Goal: Check status: Check status

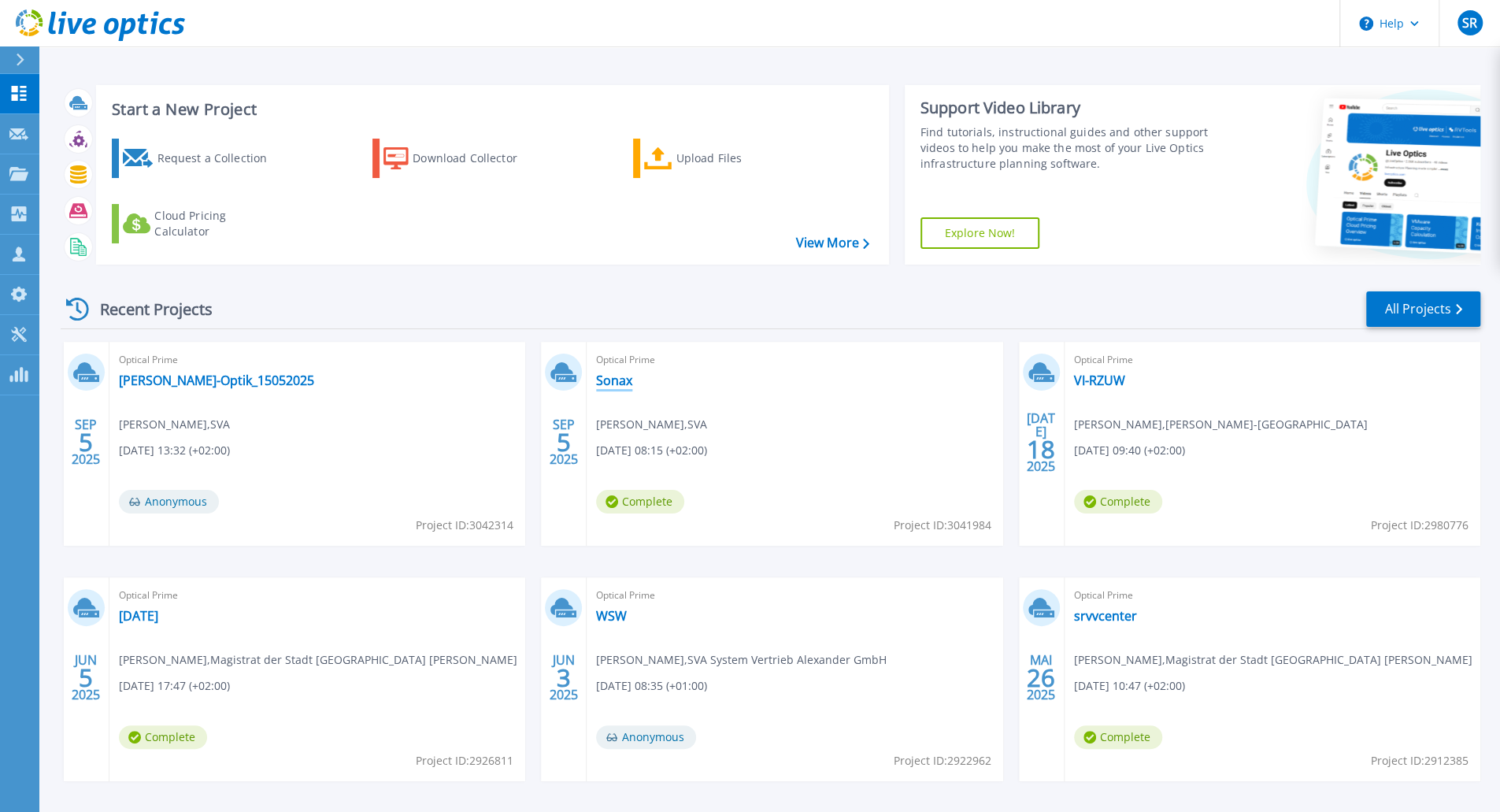
click at [602, 379] on link "Sonax" at bounding box center [614, 379] width 36 height 15
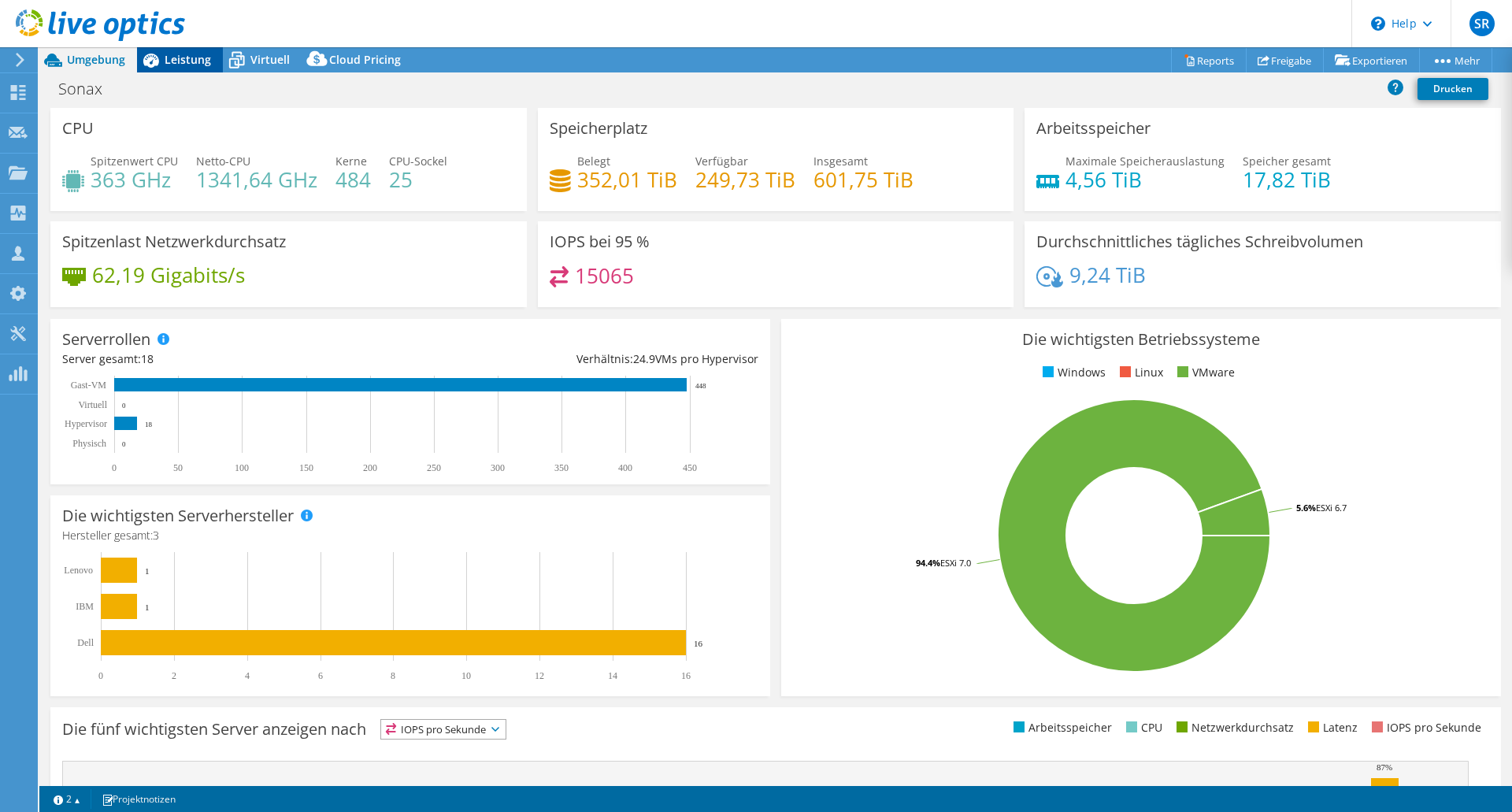
click at [178, 64] on span "Leistung" at bounding box center [187, 59] width 46 height 15
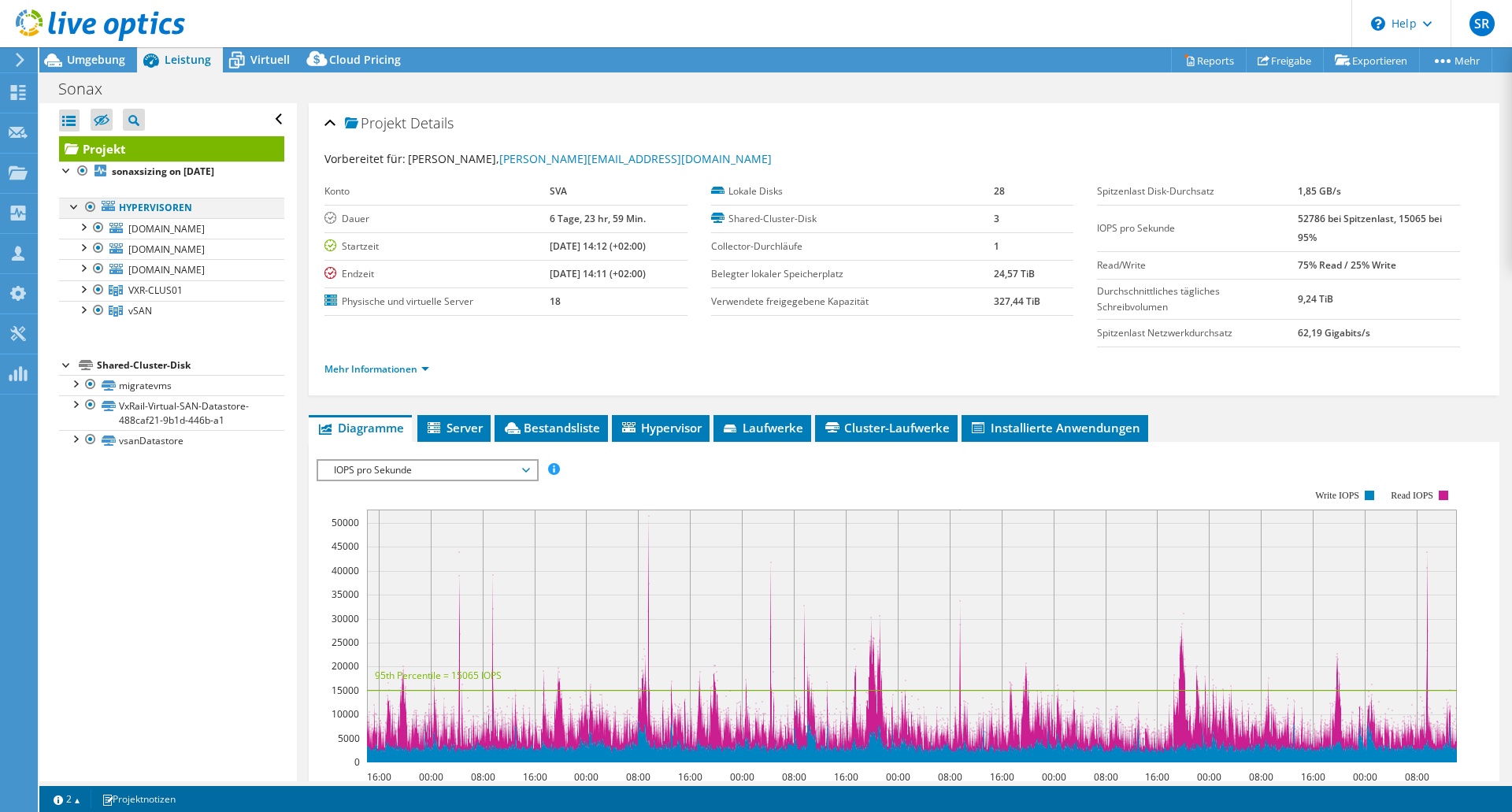
click at [90, 210] on div at bounding box center [90, 206] width 15 height 19
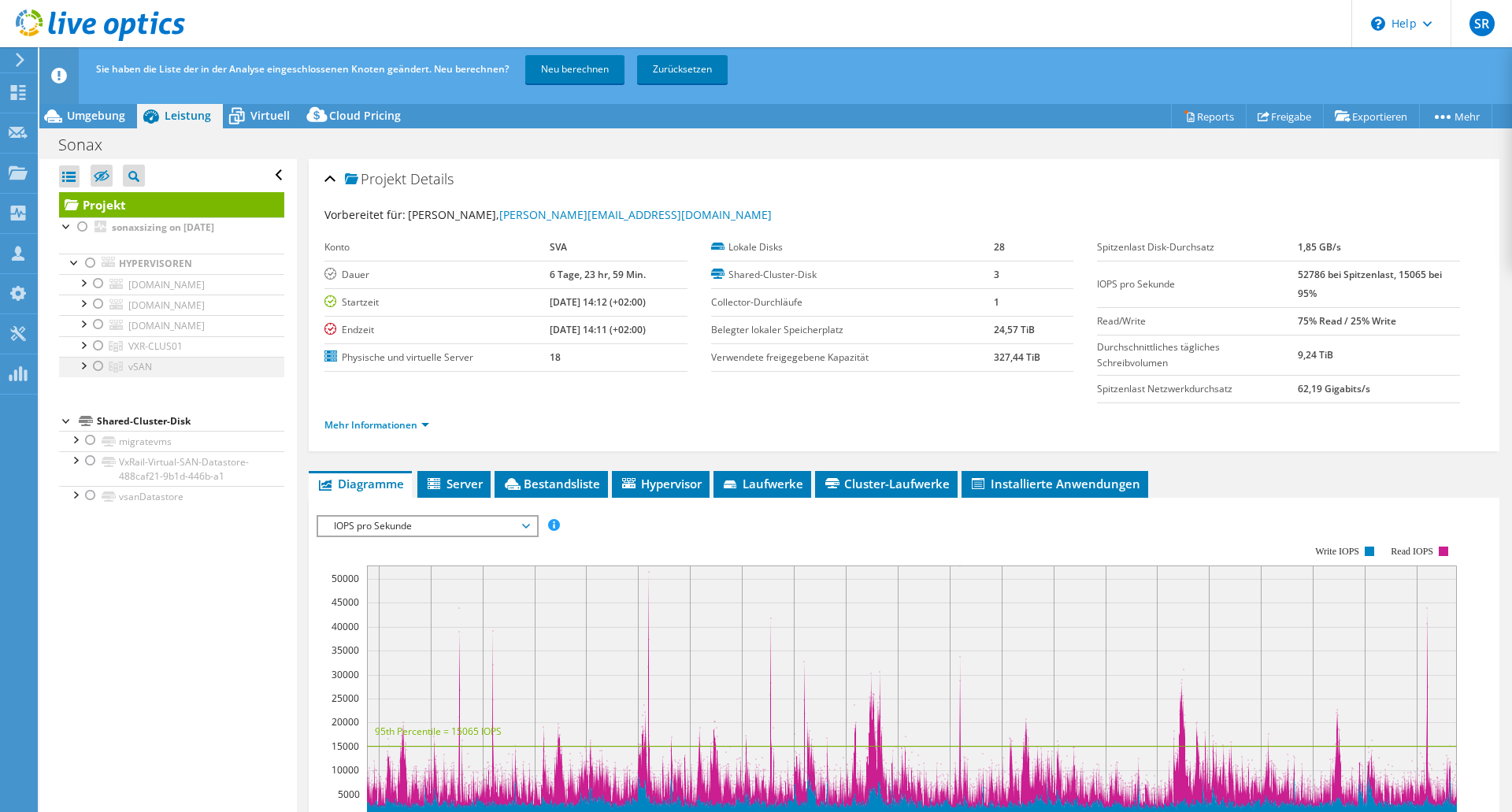
click at [99, 366] on div at bounding box center [98, 366] width 15 height 19
click at [555, 79] on link "Neu berechnen" at bounding box center [574, 69] width 100 height 28
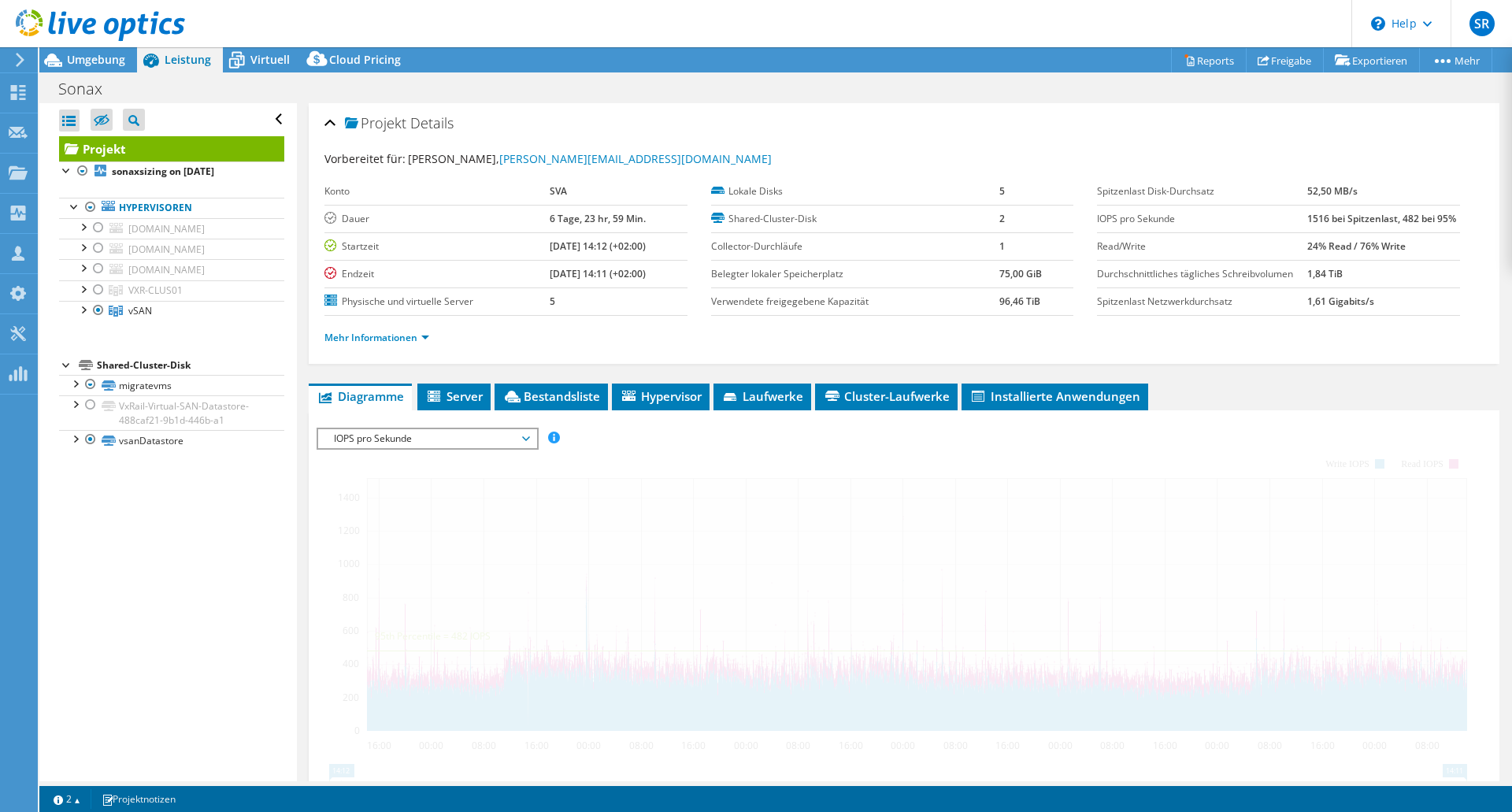
click at [555, 79] on div "Sonax Drucken" at bounding box center [776, 88] width 1472 height 29
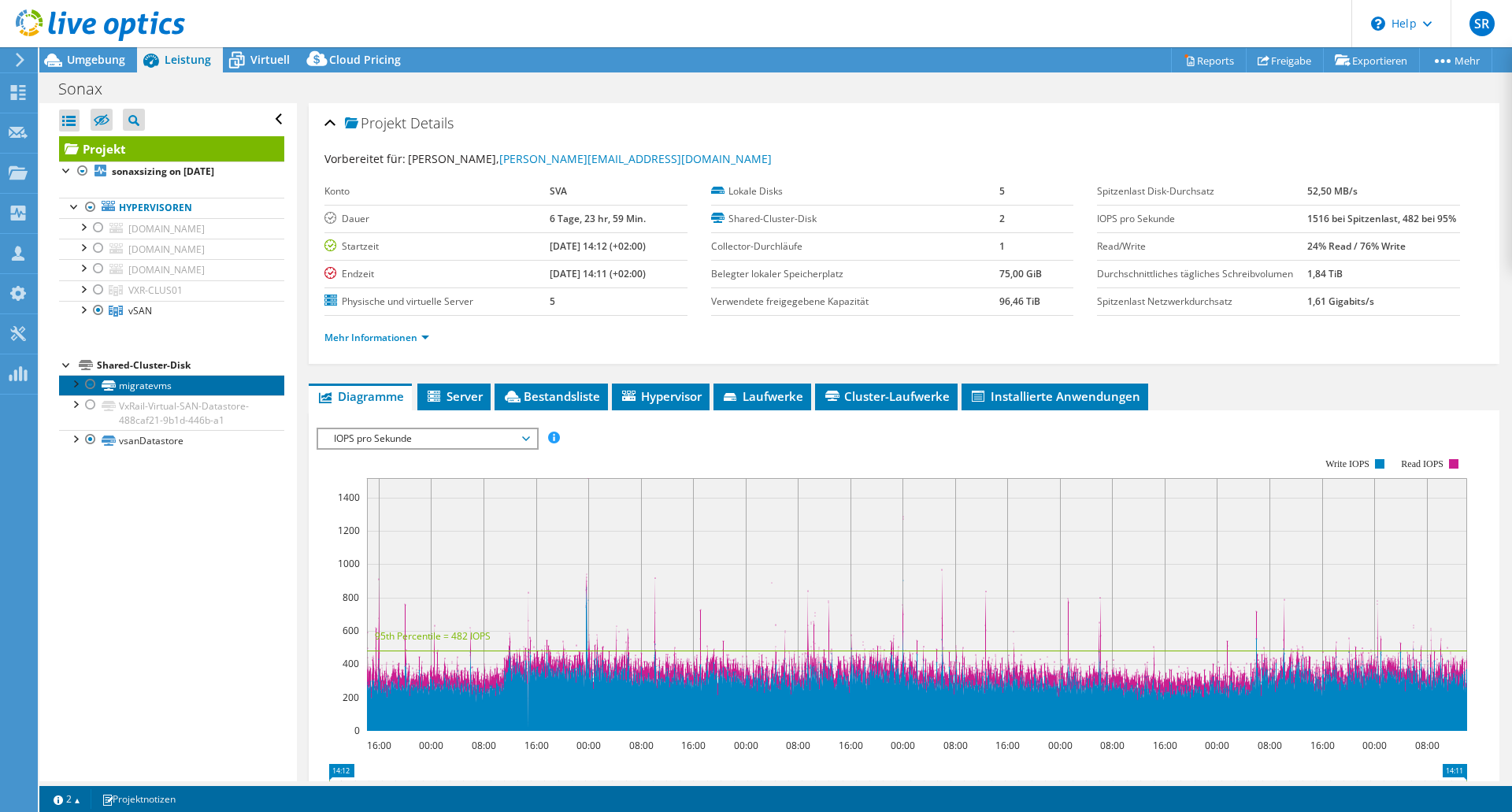
click at [151, 386] on link "migratevms" at bounding box center [172, 384] width 225 height 20
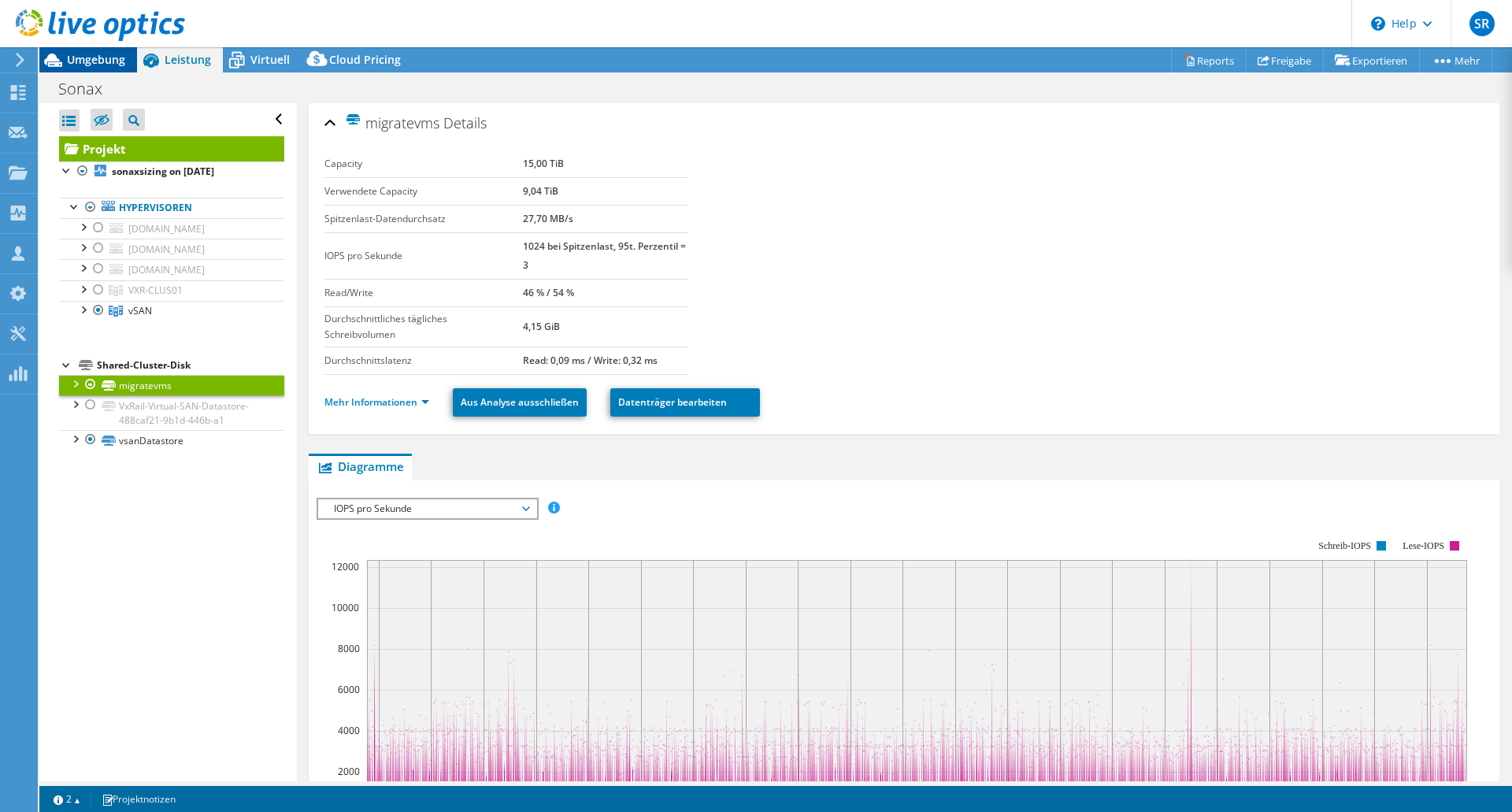
click at [81, 67] on span "Umgebung" at bounding box center [96, 59] width 58 height 15
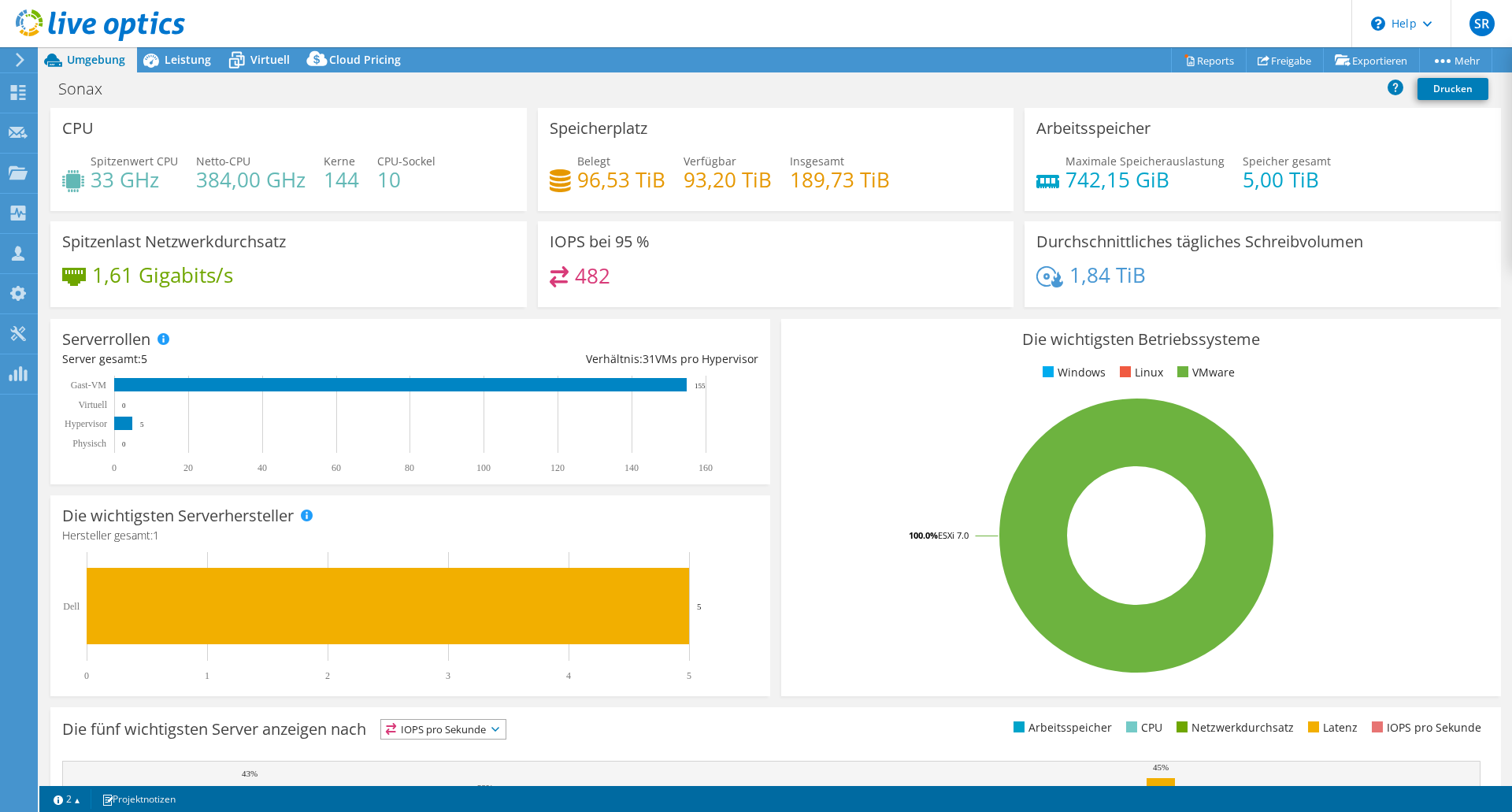
click at [320, 268] on div "1,61 Gigabits/s" at bounding box center [289, 282] width 453 height 33
click at [282, 66] on span "Virtuell" at bounding box center [270, 59] width 40 height 15
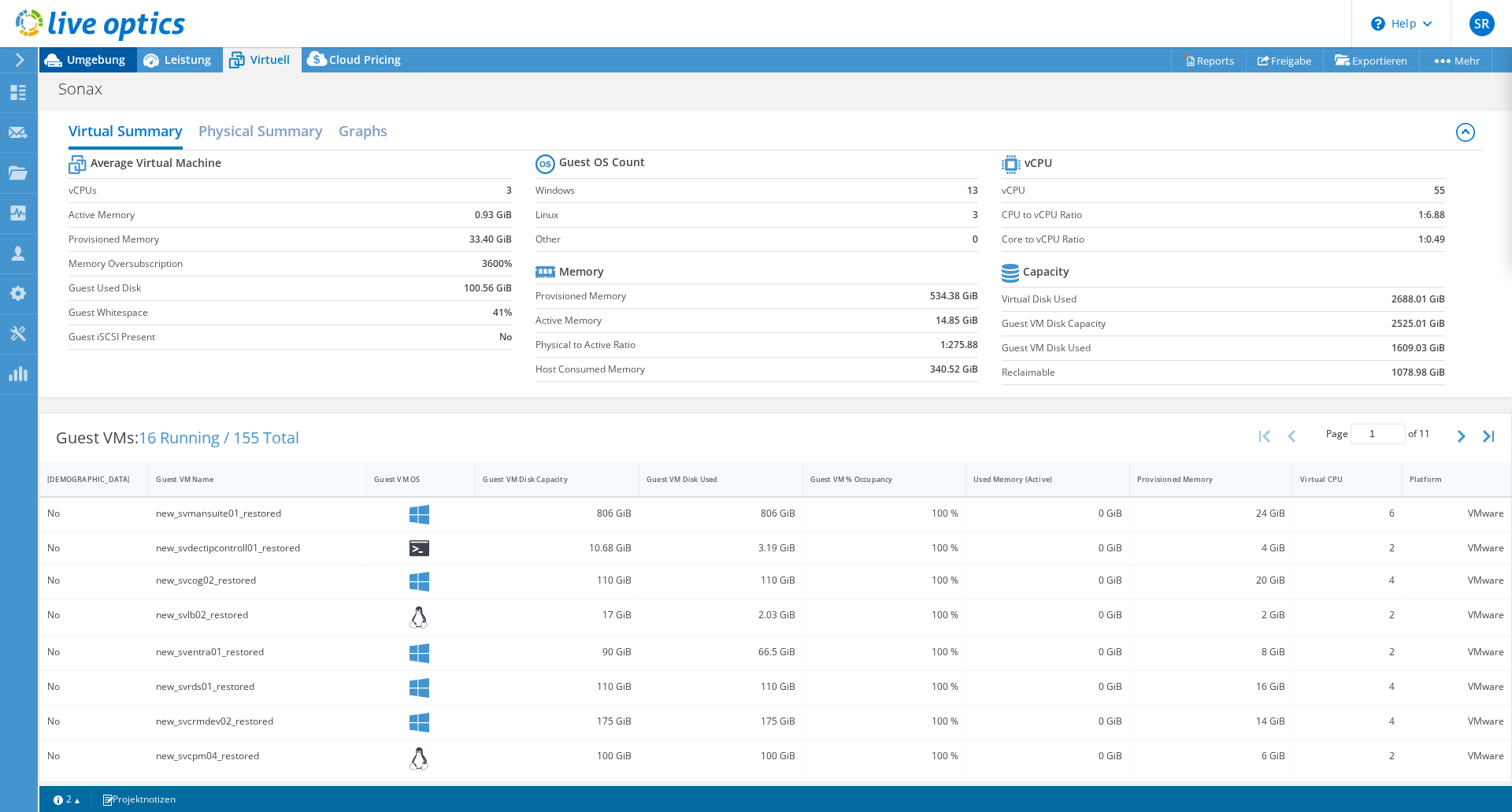
click at [93, 70] on div "Umgebung" at bounding box center [88, 59] width 98 height 25
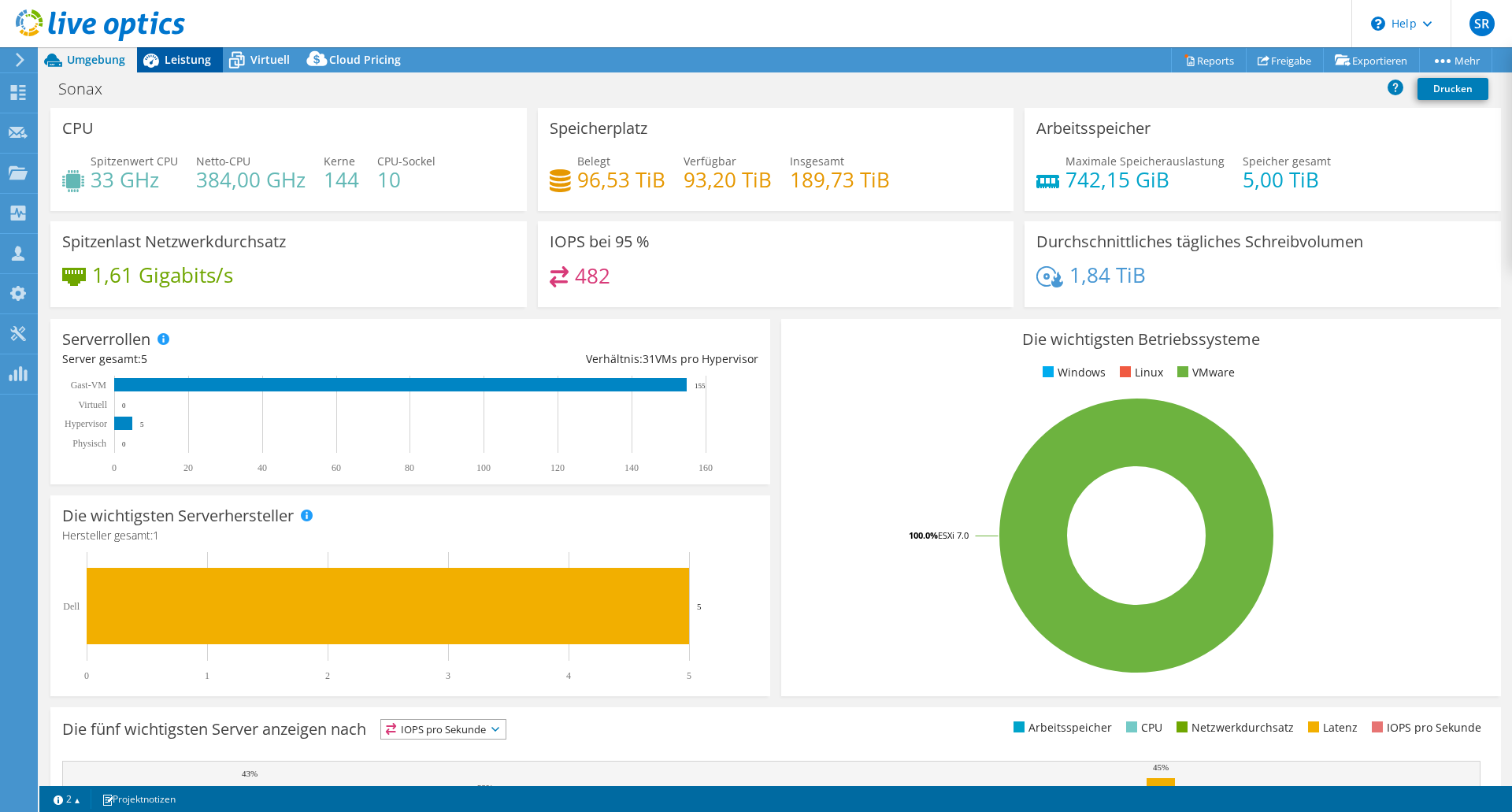
click at [188, 65] on span "Leistung" at bounding box center [187, 59] width 46 height 15
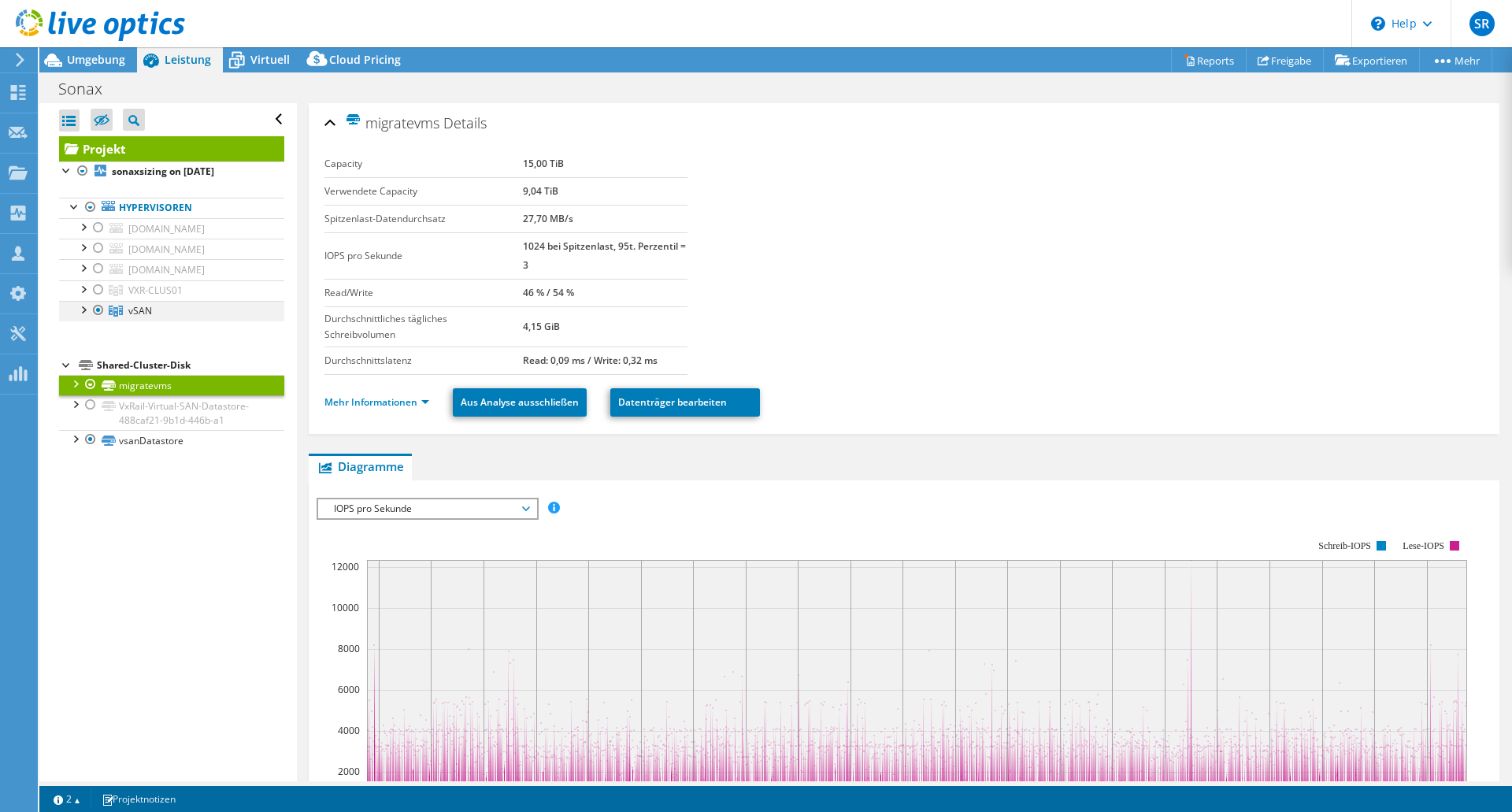
click at [102, 312] on div at bounding box center [98, 310] width 15 height 19
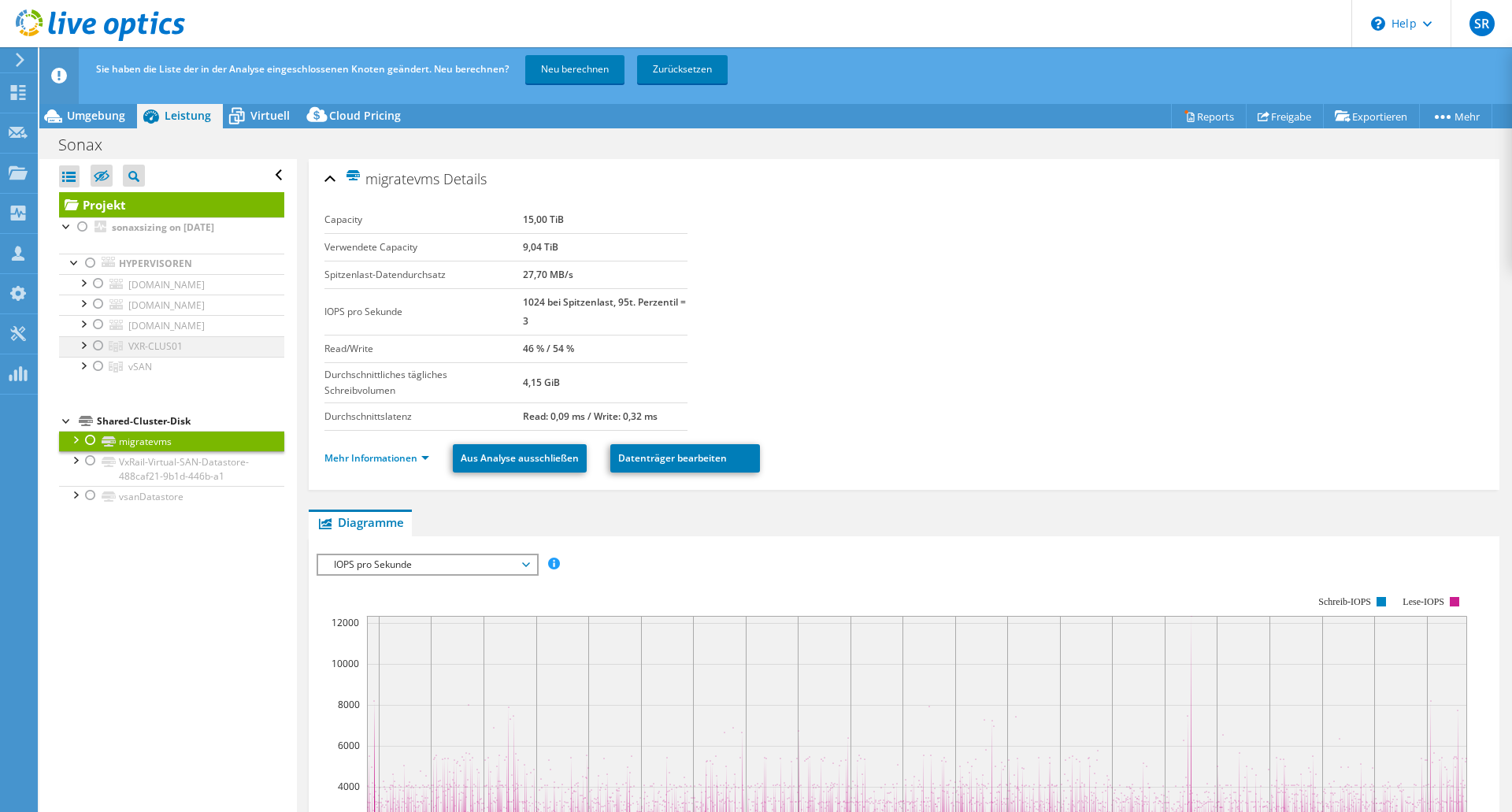
click at [97, 342] on div at bounding box center [98, 345] width 15 height 19
click at [607, 78] on link "Neu berechnen" at bounding box center [574, 69] width 100 height 28
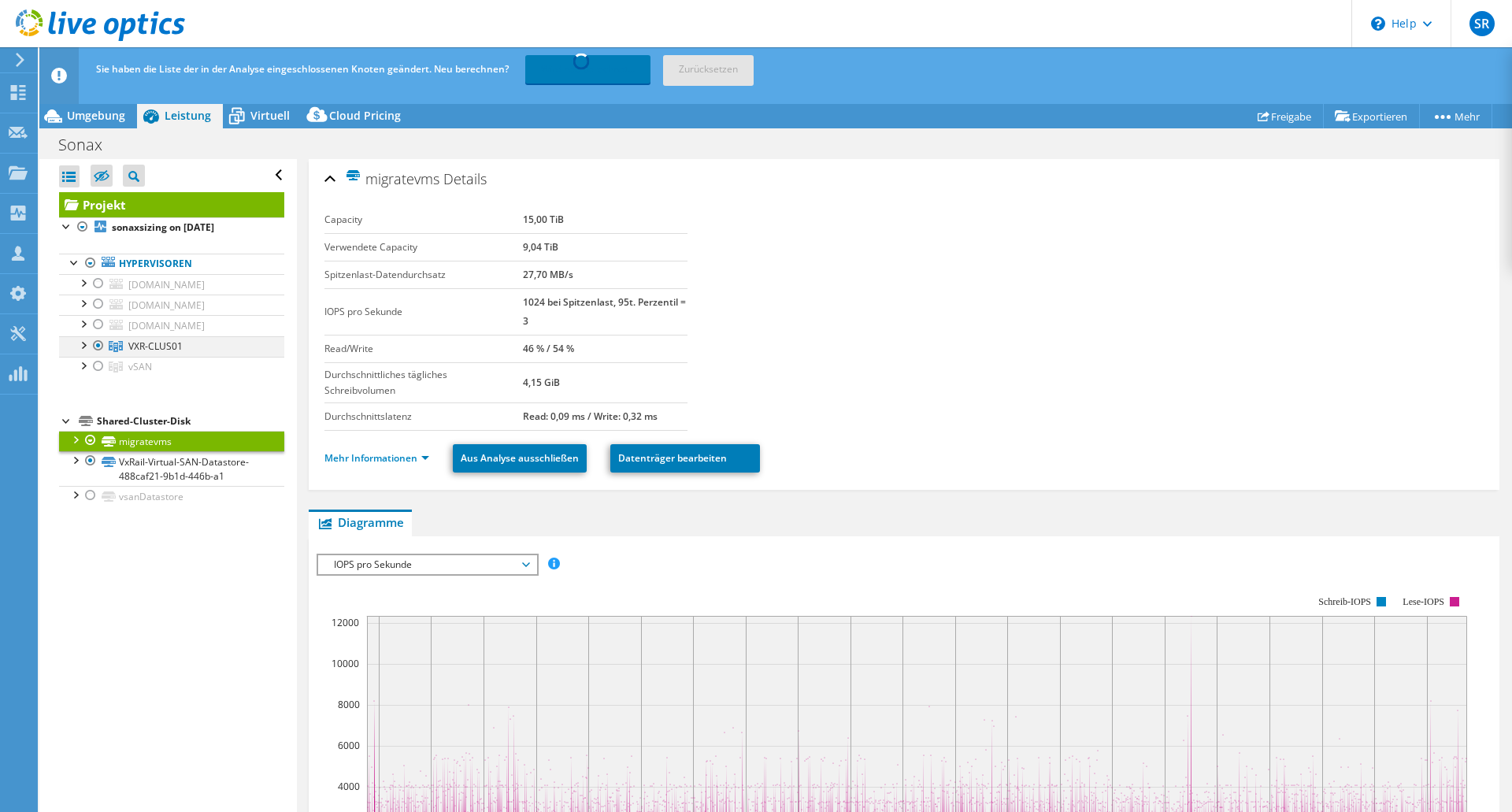
click at [83, 347] on div at bounding box center [82, 344] width 15 height 15
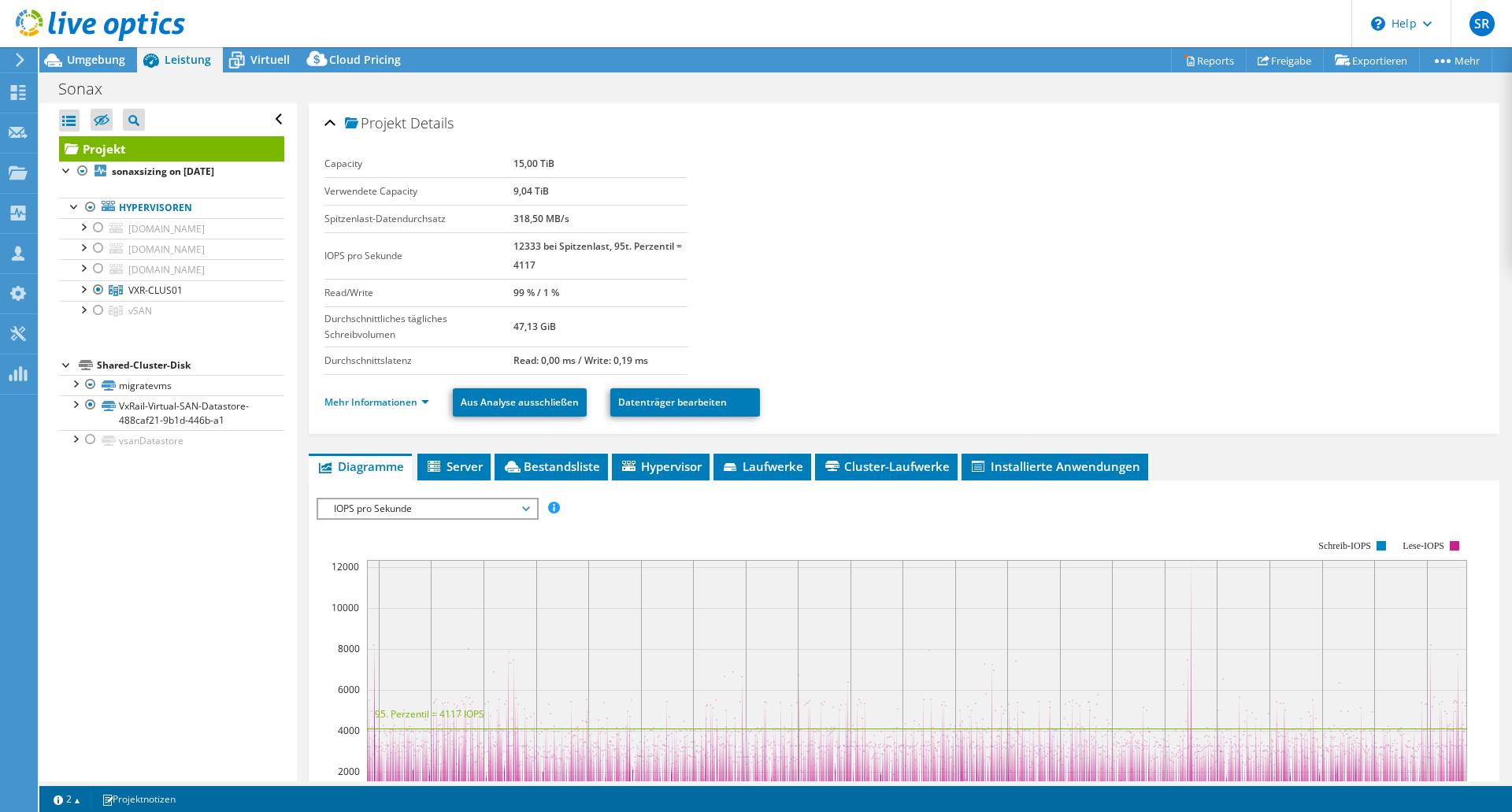
click at [83, 67] on span "Umgebung" at bounding box center [96, 59] width 58 height 15
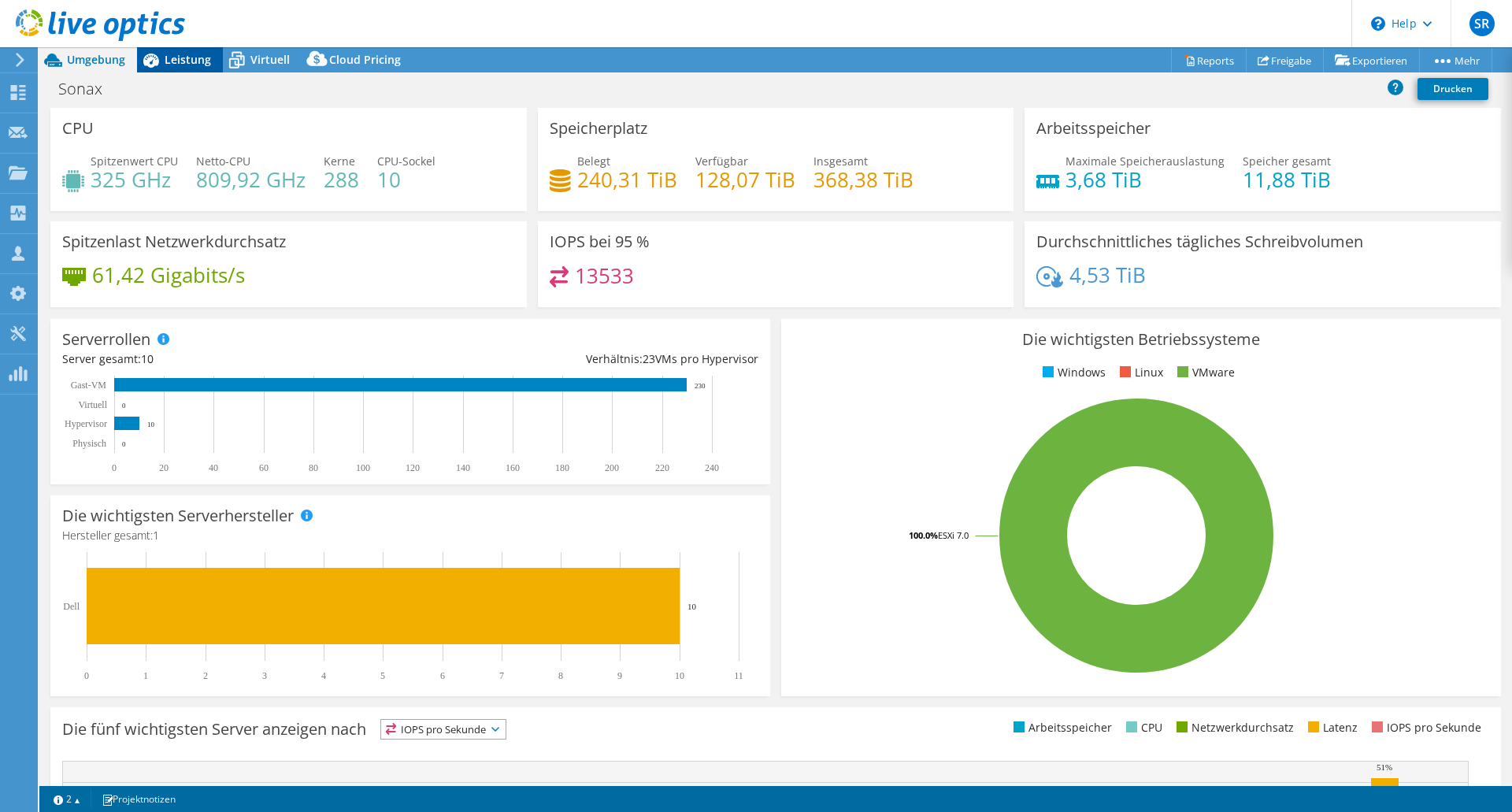
click at [163, 59] on icon at bounding box center [150, 60] width 28 height 27
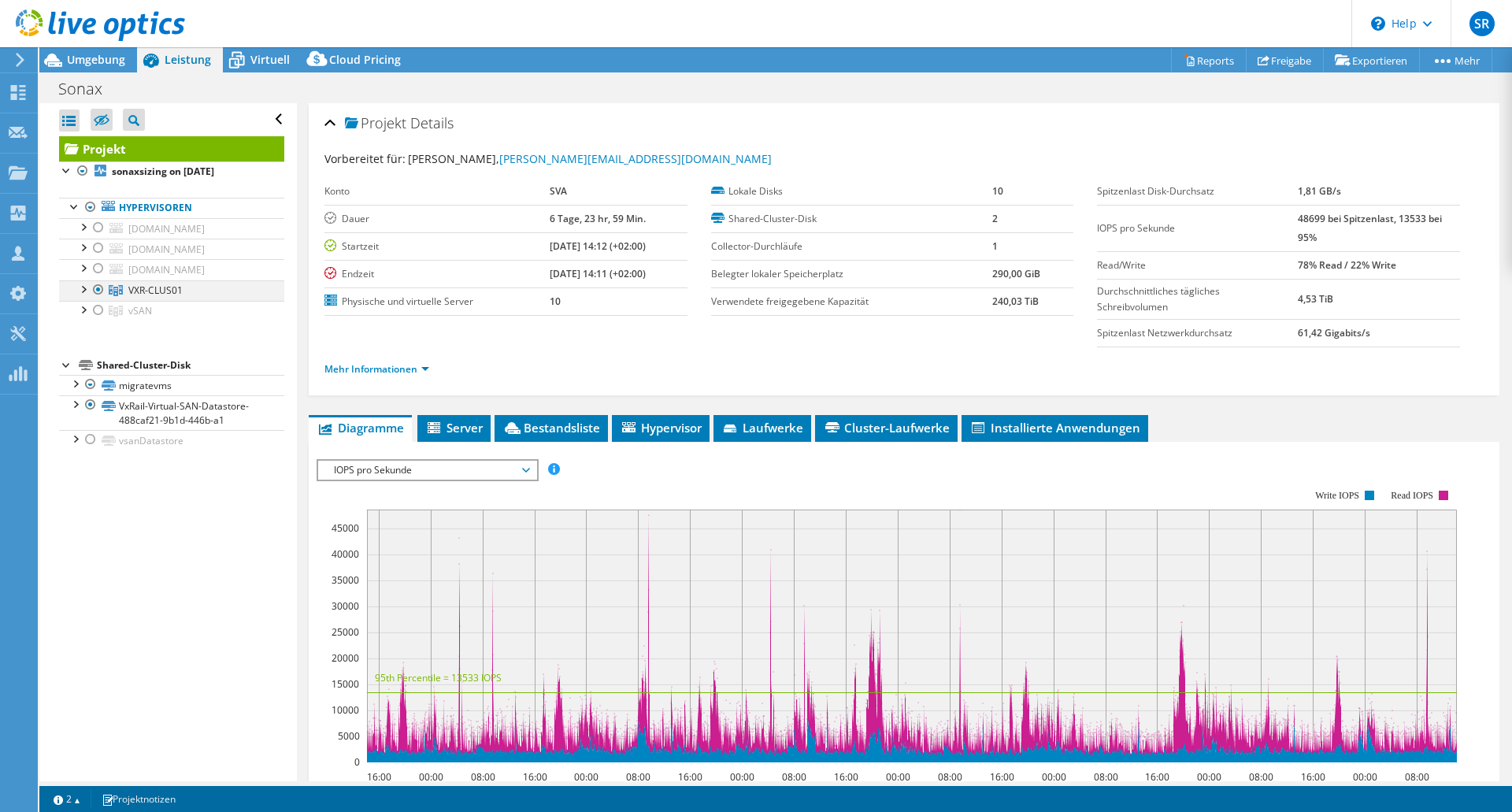
click at [79, 285] on div at bounding box center [82, 288] width 15 height 15
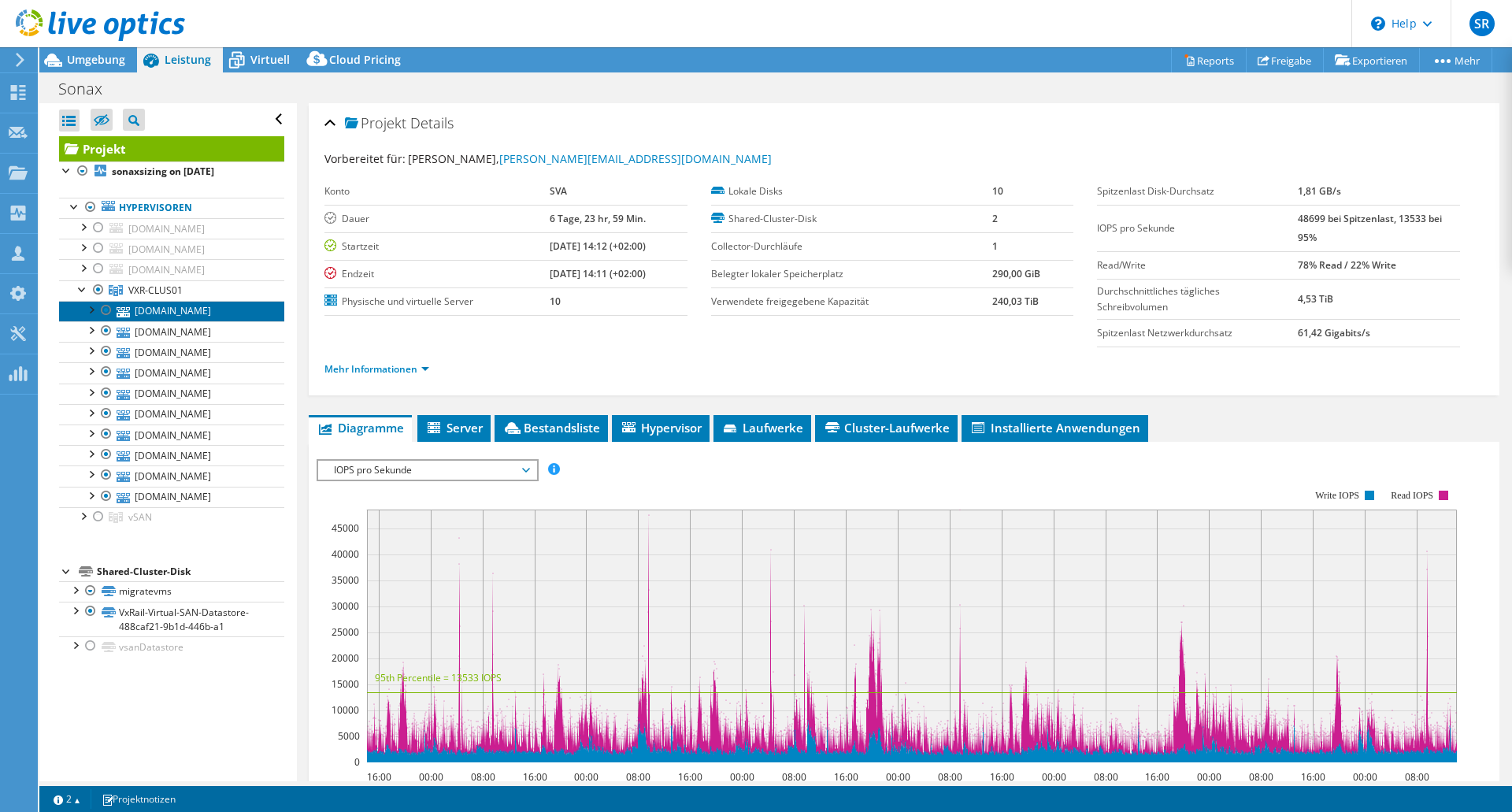
click at [137, 307] on link "[DOMAIN_NAME]" at bounding box center [172, 311] width 225 height 20
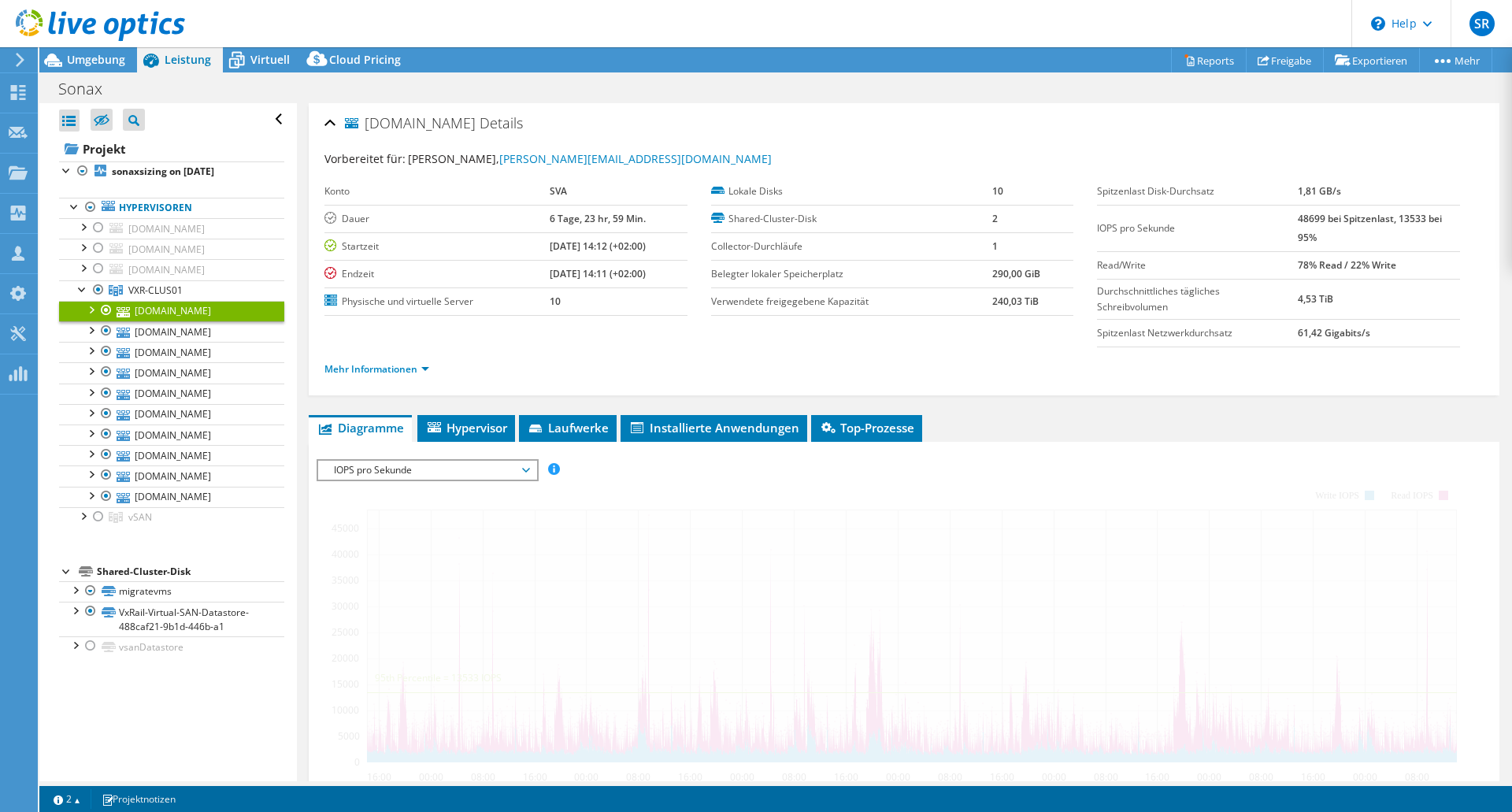
click at [137, 307] on link "[DOMAIN_NAME]" at bounding box center [172, 311] width 225 height 20
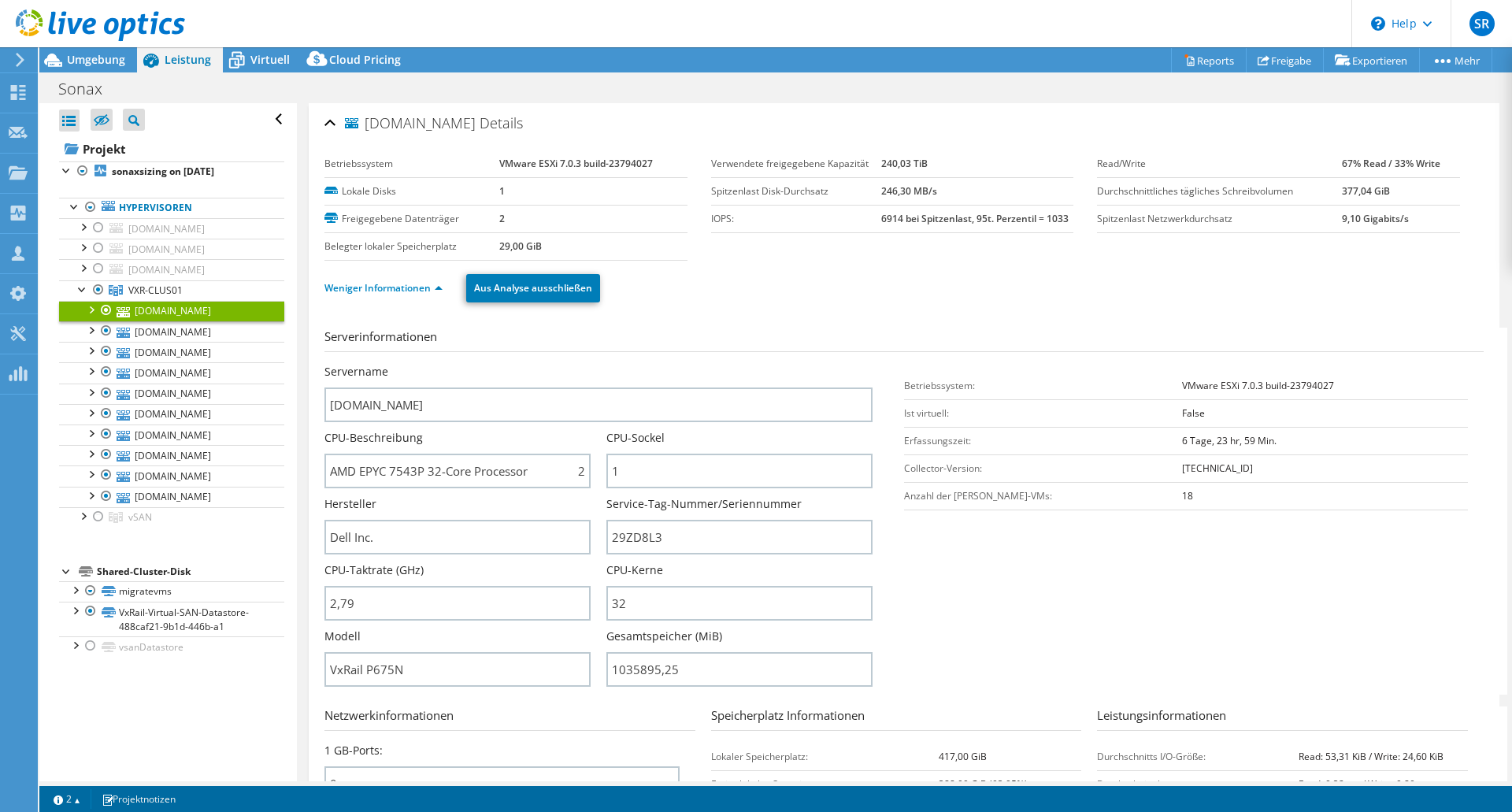
select select "USD"
click at [78, 513] on div at bounding box center [82, 514] width 15 height 15
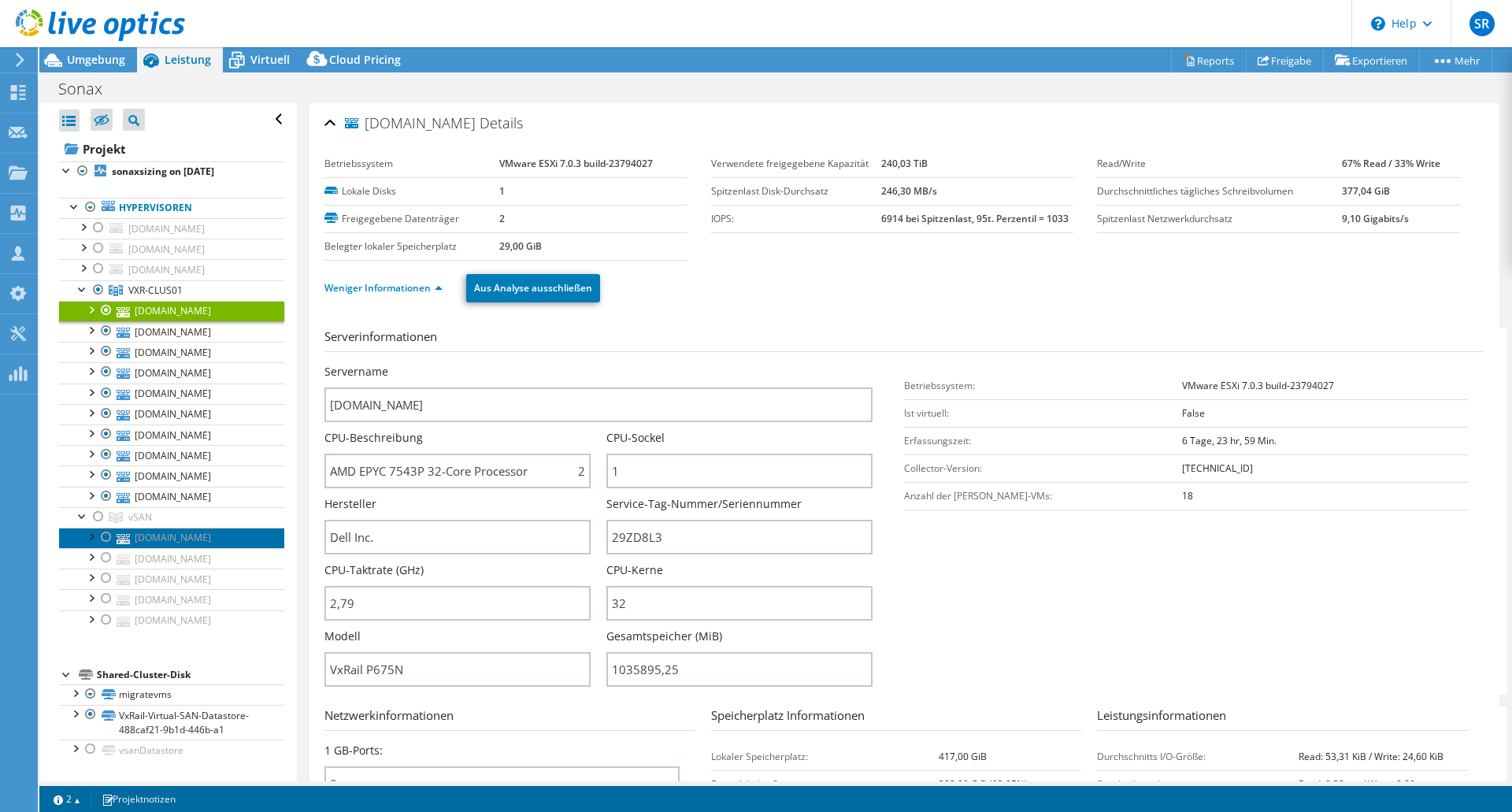
click at [142, 535] on link "[DOMAIN_NAME]" at bounding box center [172, 537] width 225 height 20
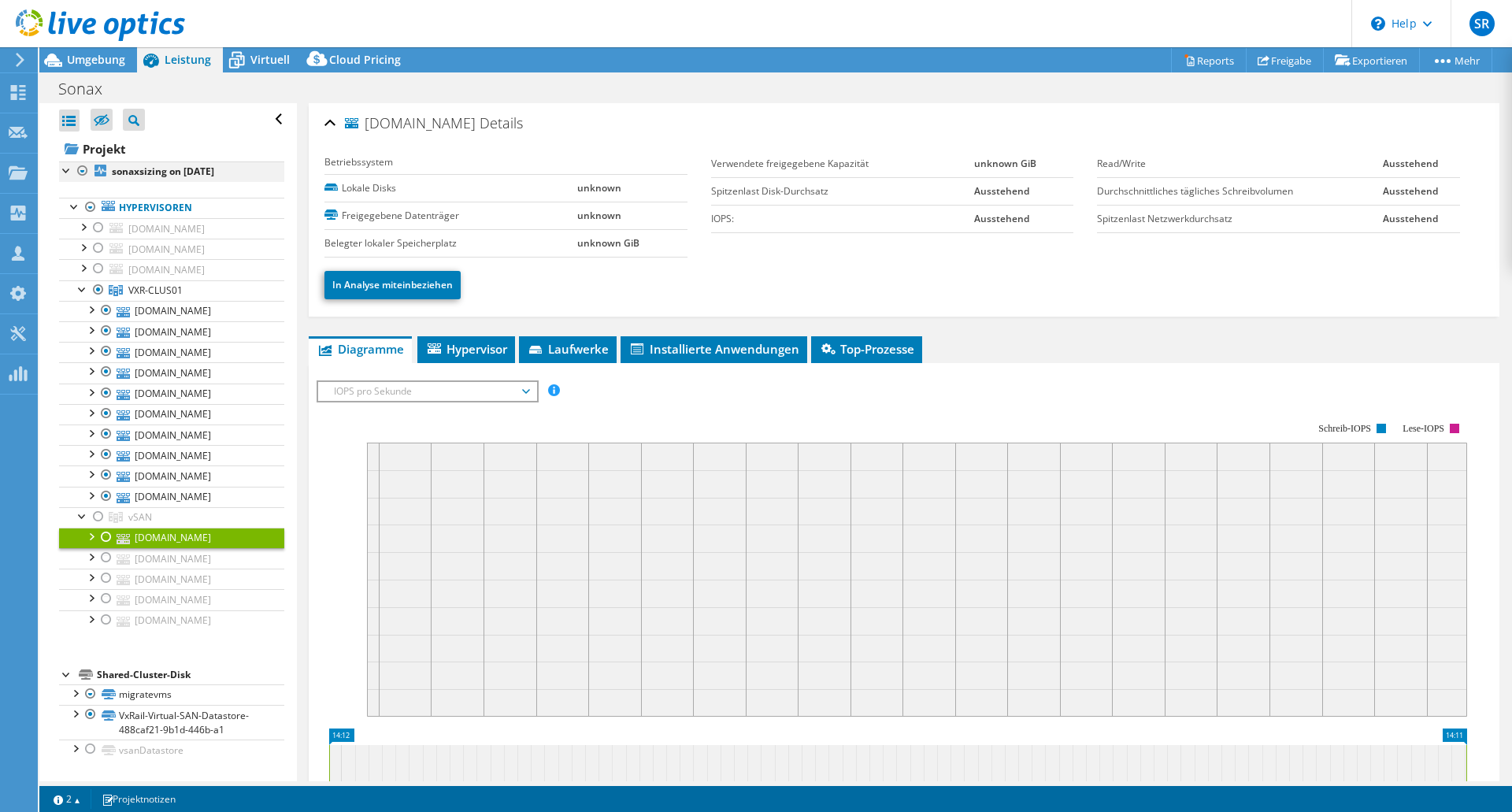
click at [83, 170] on div at bounding box center [82, 171] width 15 height 19
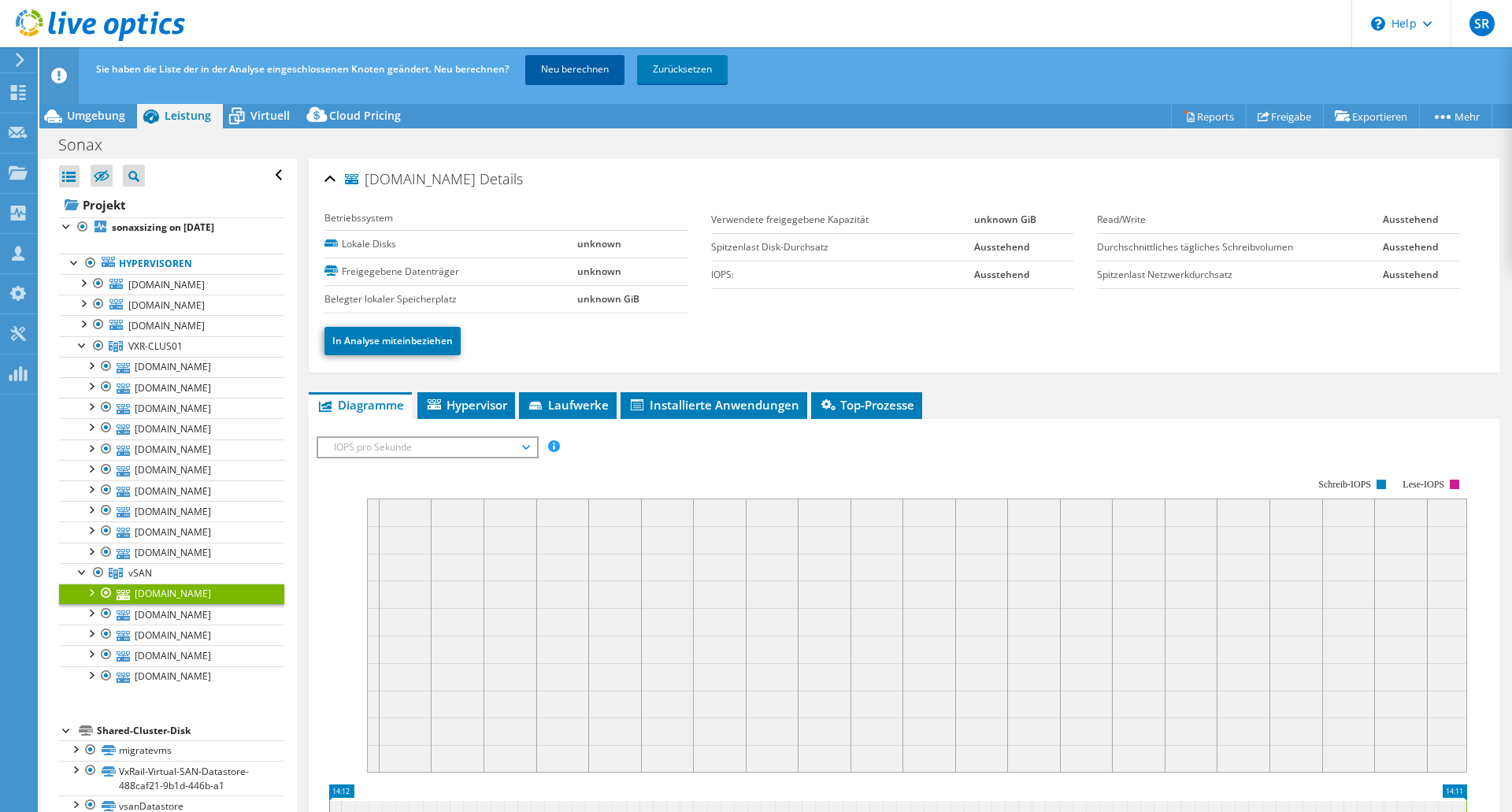
click at [557, 74] on link "Neu berechnen" at bounding box center [574, 69] width 100 height 28
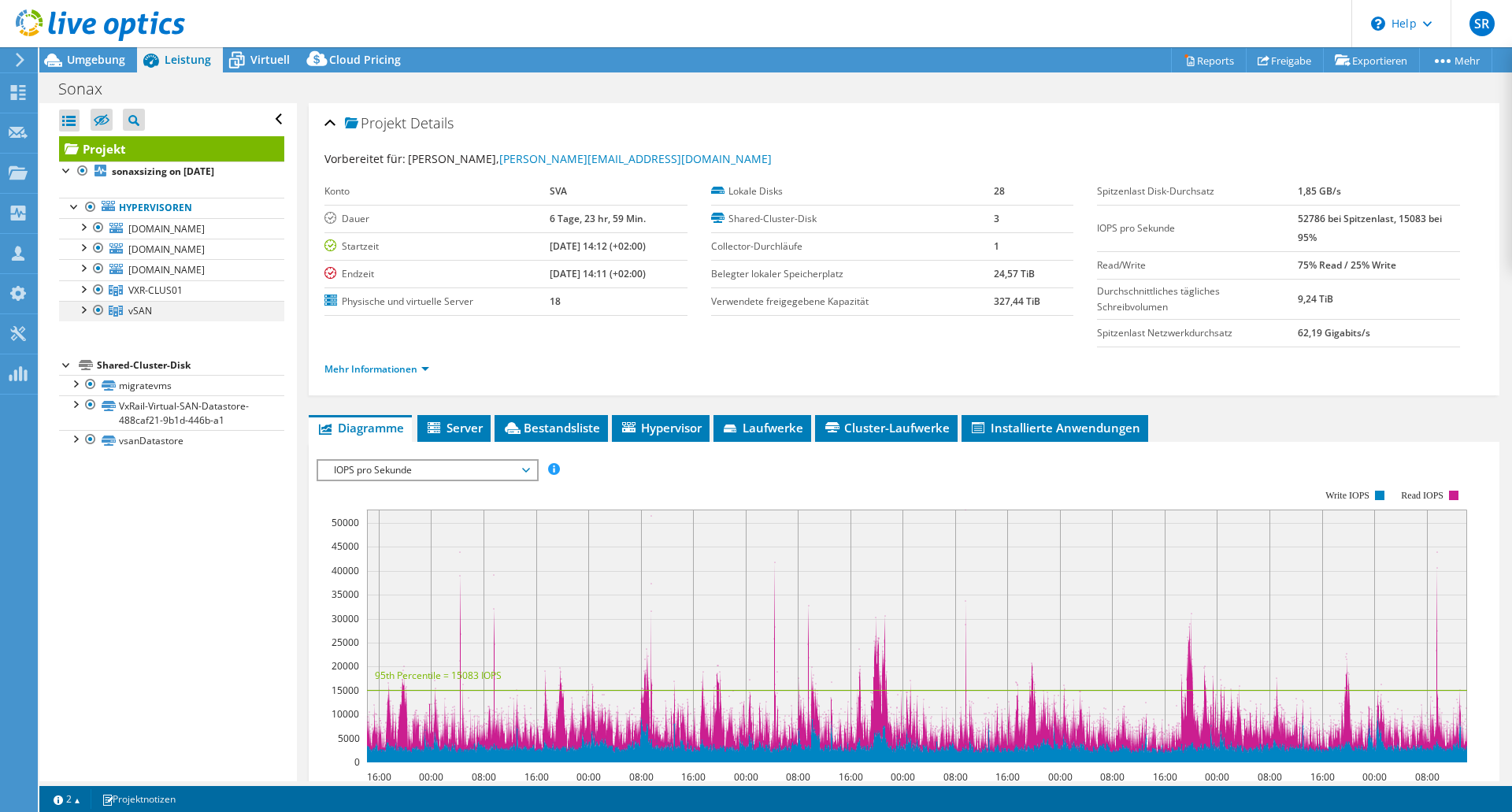
click at [89, 312] on div at bounding box center [82, 308] width 15 height 15
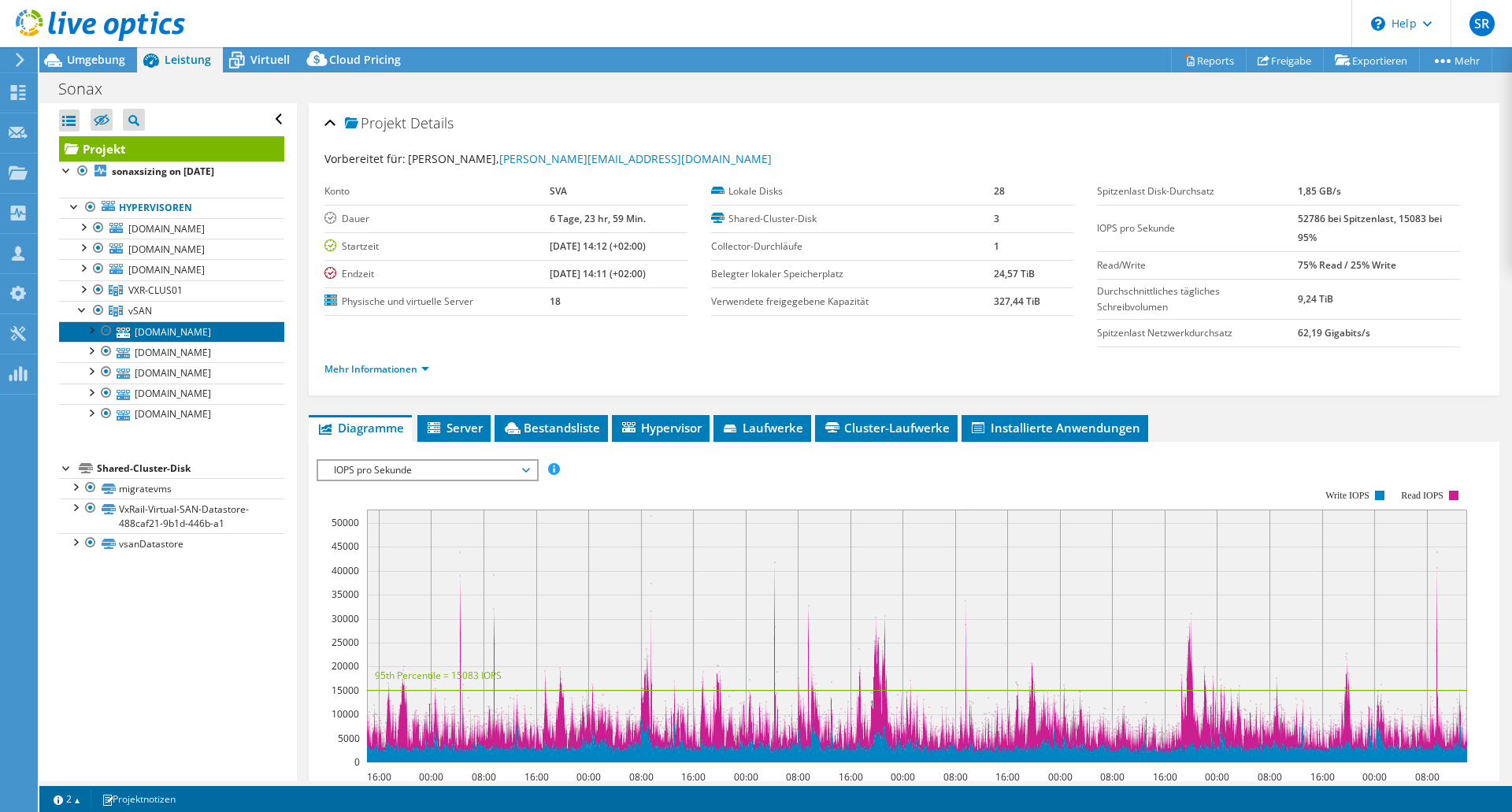
click at [160, 327] on link "[DOMAIN_NAME]" at bounding box center [172, 331] width 225 height 20
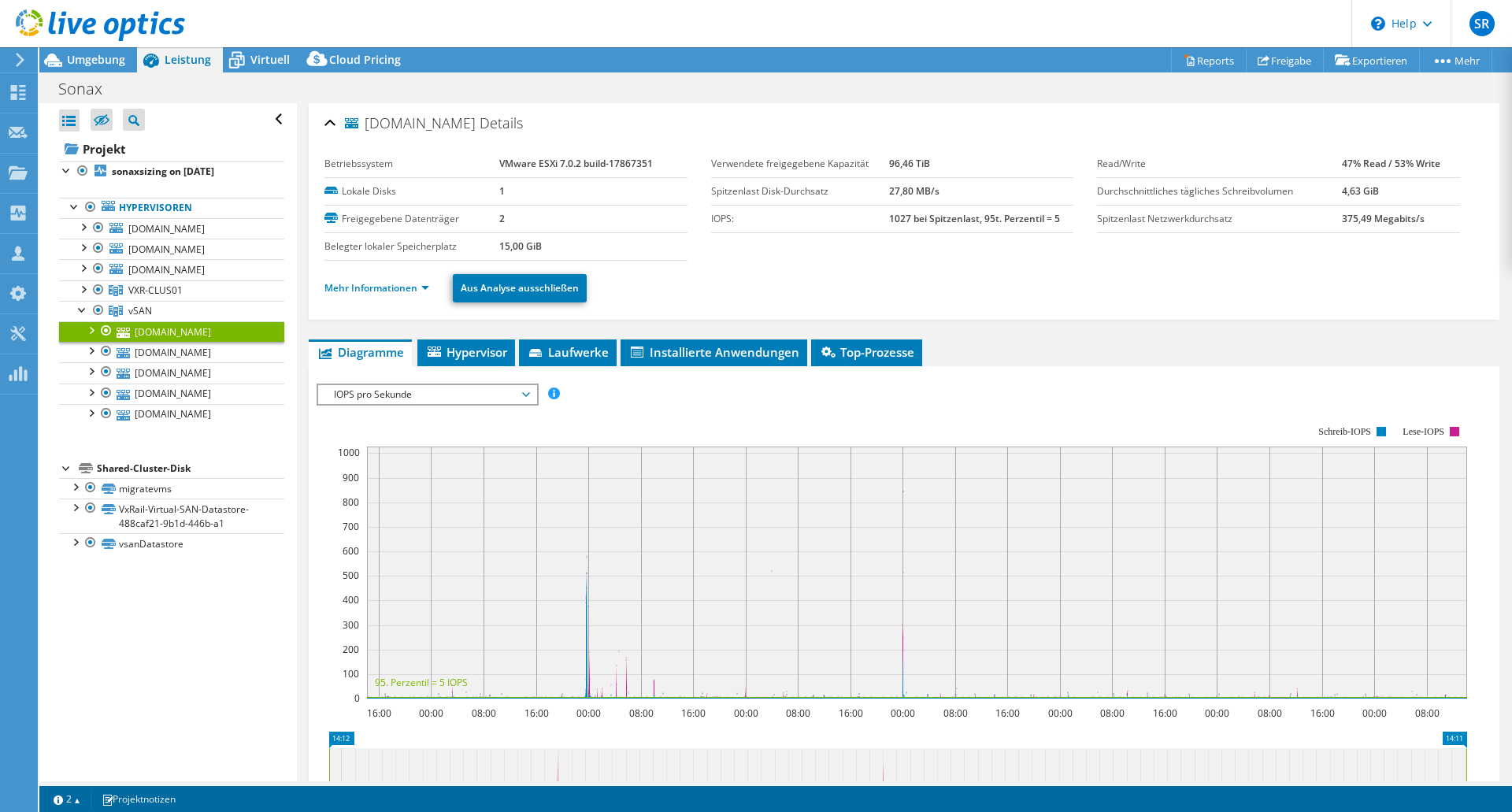
click at [404, 292] on li "Mehr Informationen" at bounding box center [381, 288] width 114 height 17
click at [388, 287] on link "Mehr Informationen" at bounding box center [376, 288] width 104 height 14
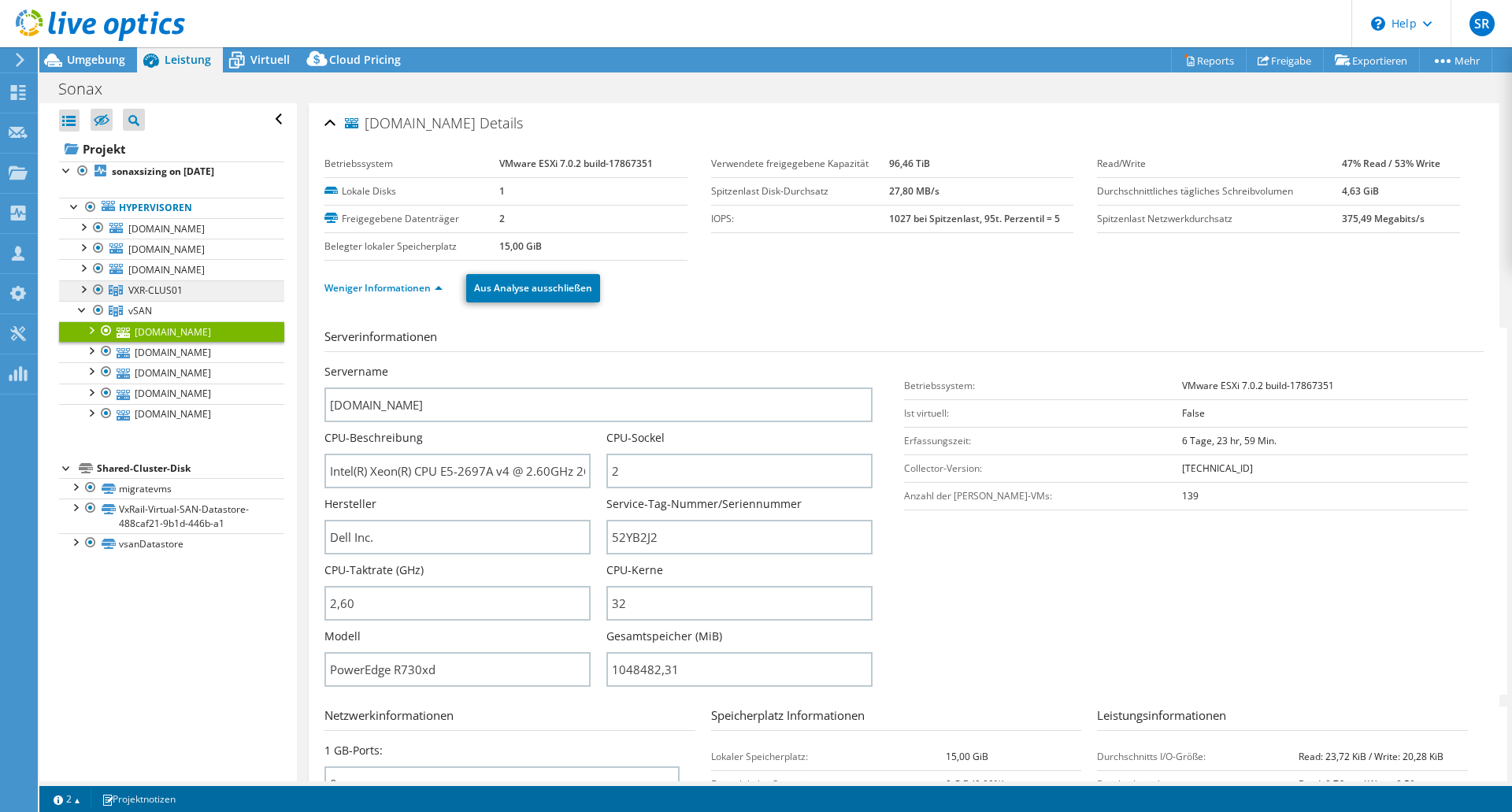
click at [146, 289] on span "VXR-CLUS01" at bounding box center [155, 290] width 54 height 14
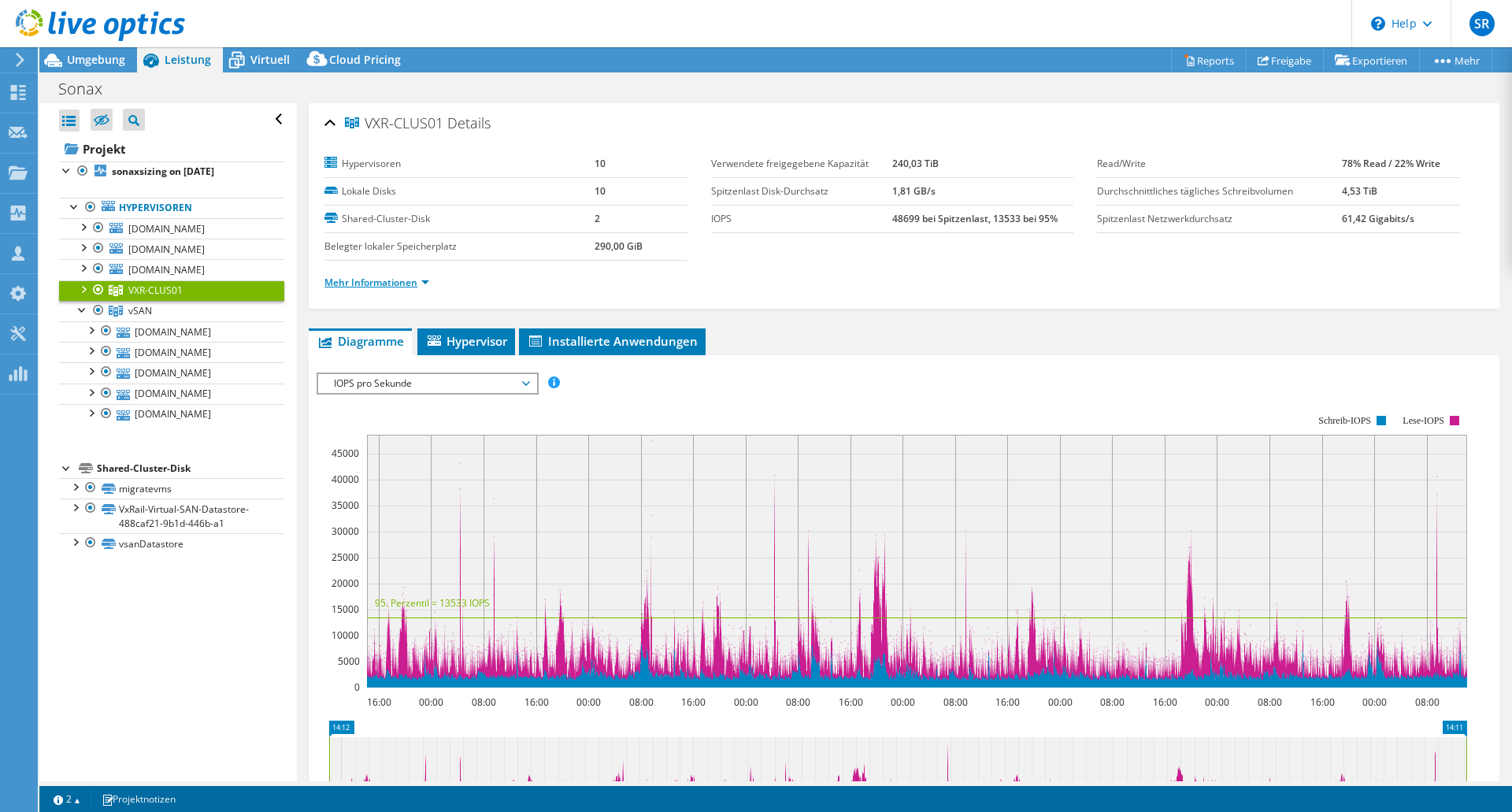
click at [367, 281] on link "Mehr Informationen" at bounding box center [376, 282] width 104 height 14
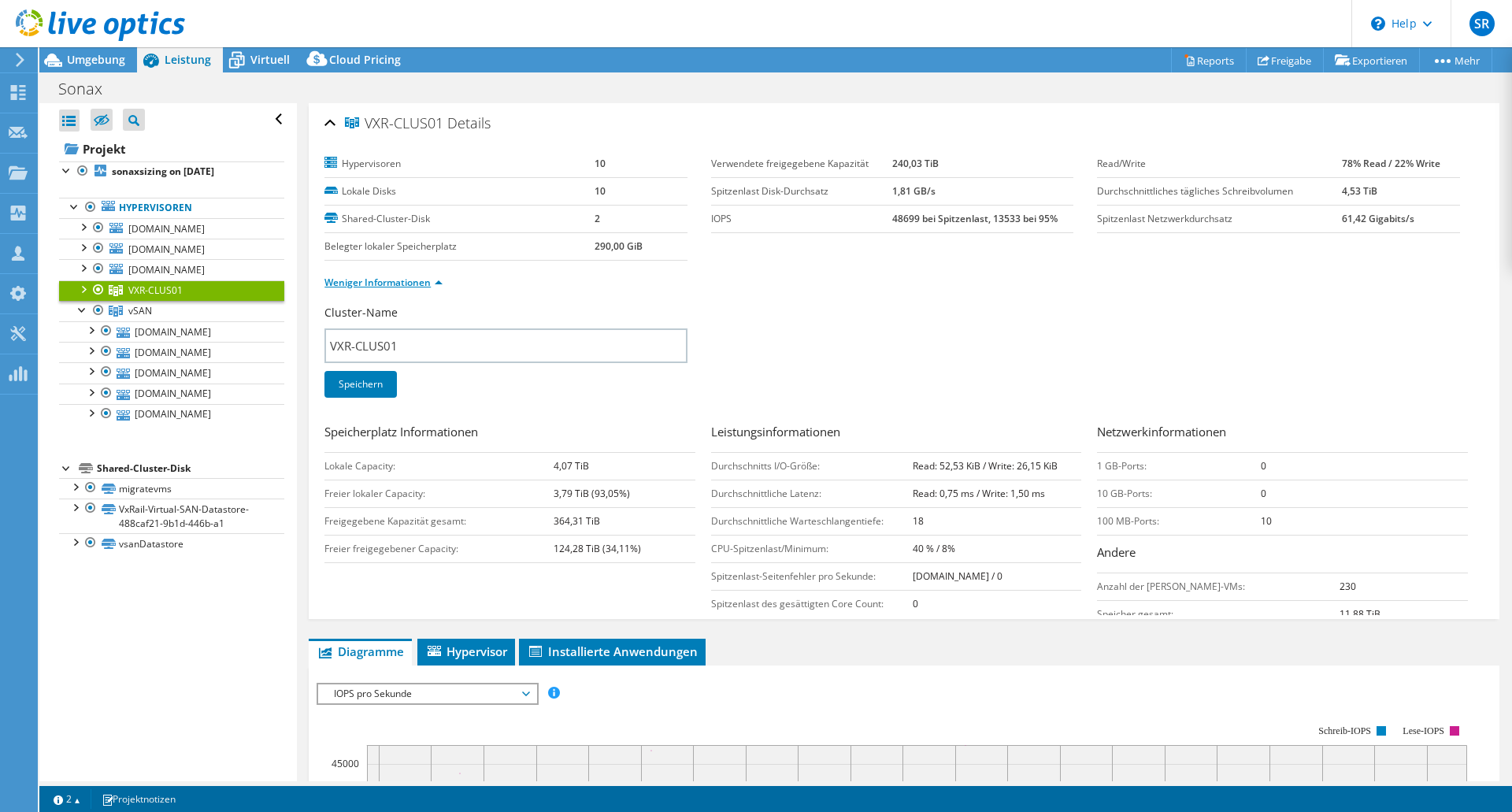
click at [367, 281] on link "Weniger Informationen" at bounding box center [383, 282] width 118 height 14
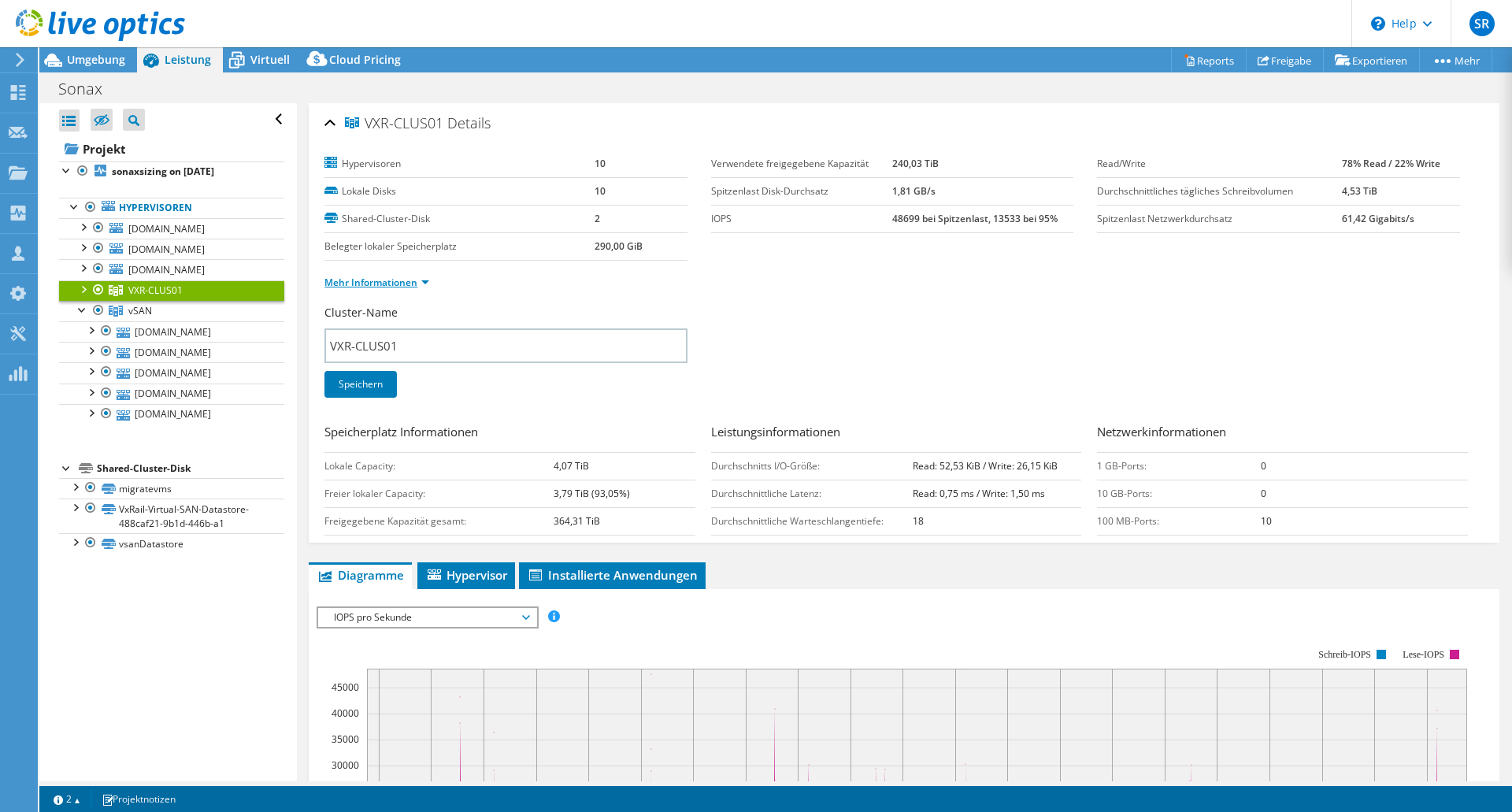
click at [367, 281] on link "Mehr Informationen" at bounding box center [376, 282] width 104 height 14
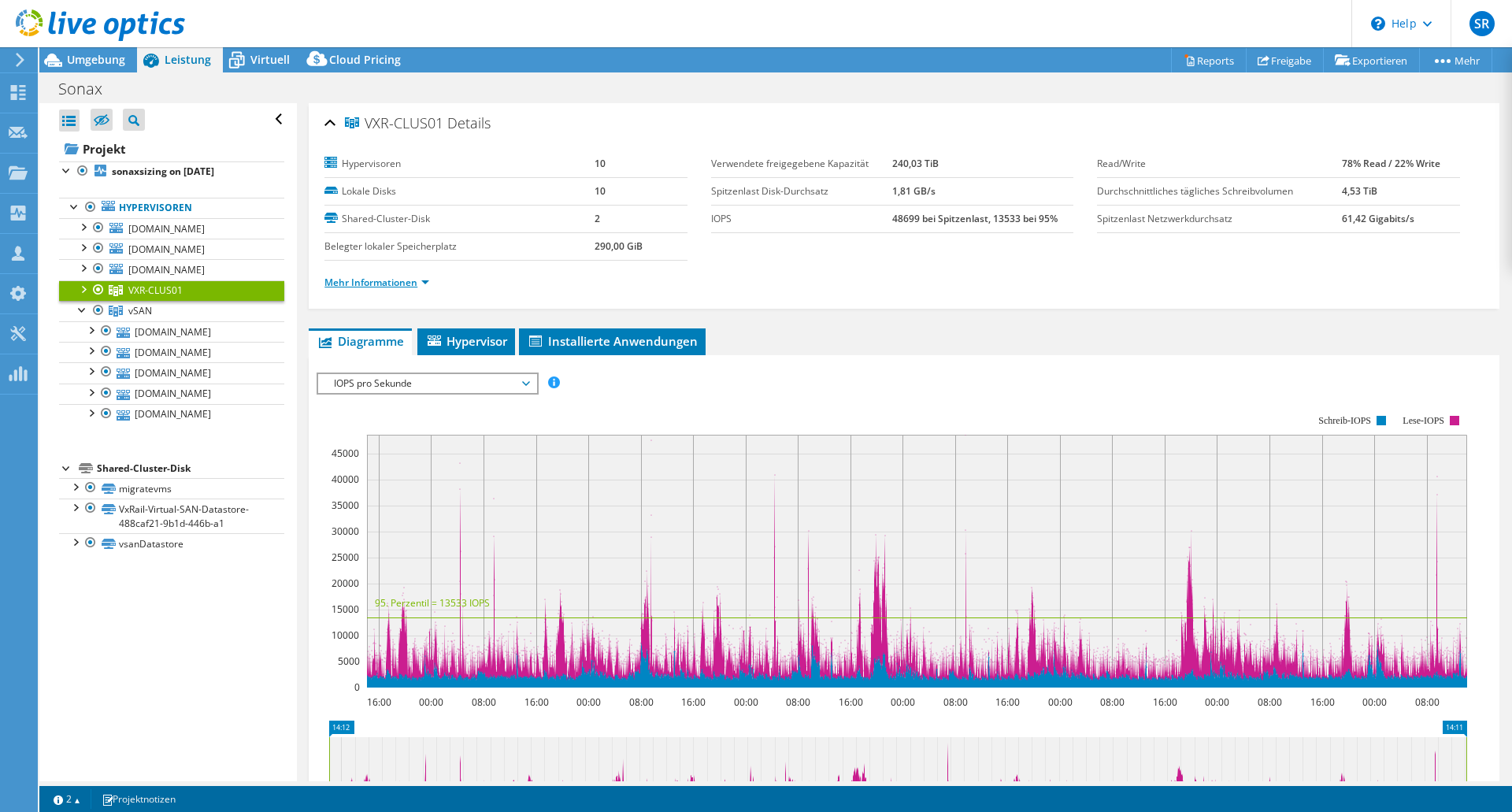
click at [367, 281] on link "Mehr Informationen" at bounding box center [376, 282] width 104 height 14
click at [424, 278] on link "Mehr Informationen" at bounding box center [376, 282] width 104 height 14
click at [375, 280] on link "Mehr Informationen" at bounding box center [376, 282] width 104 height 14
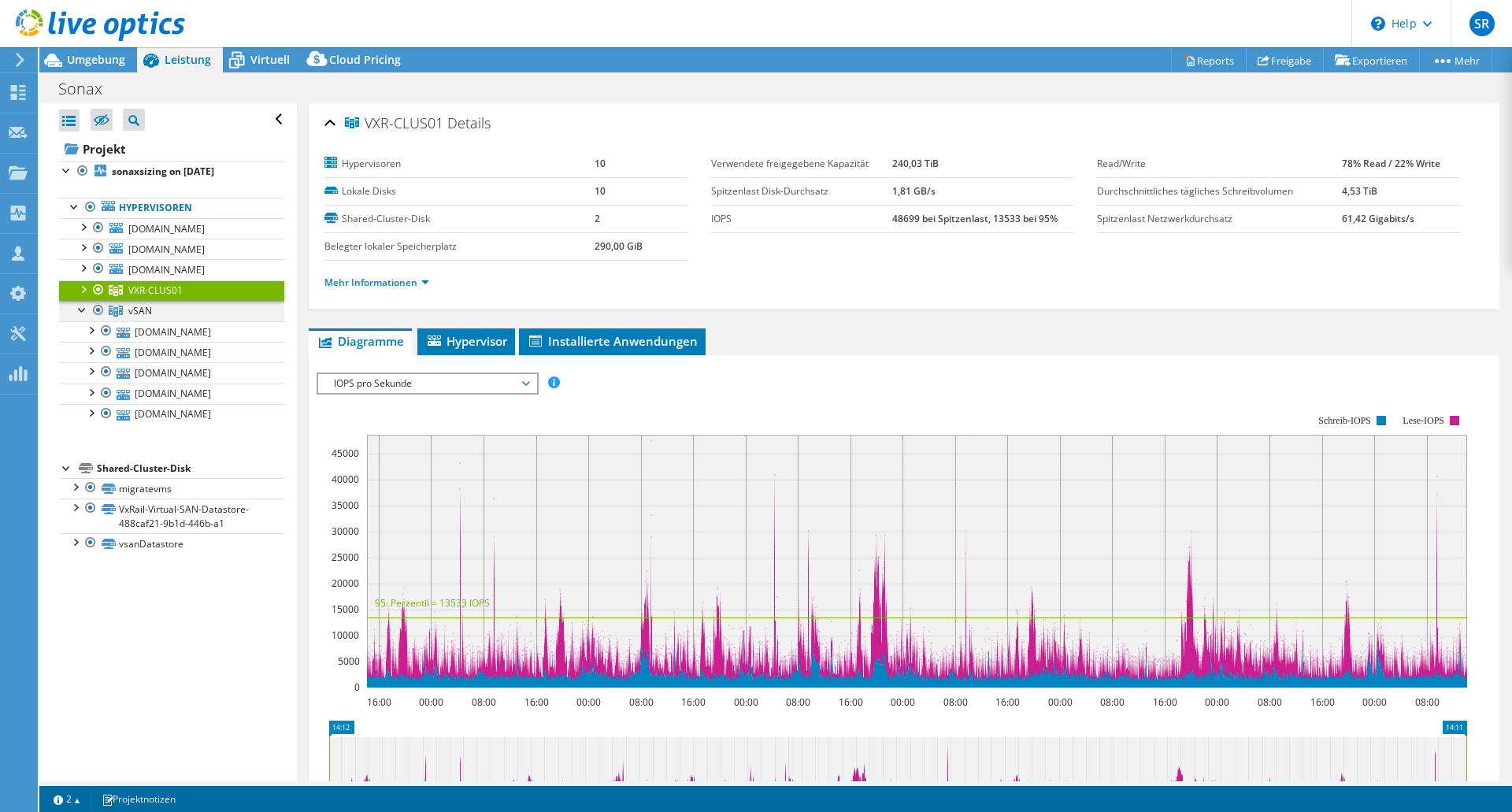
click at [104, 314] on div at bounding box center [98, 310] width 15 height 19
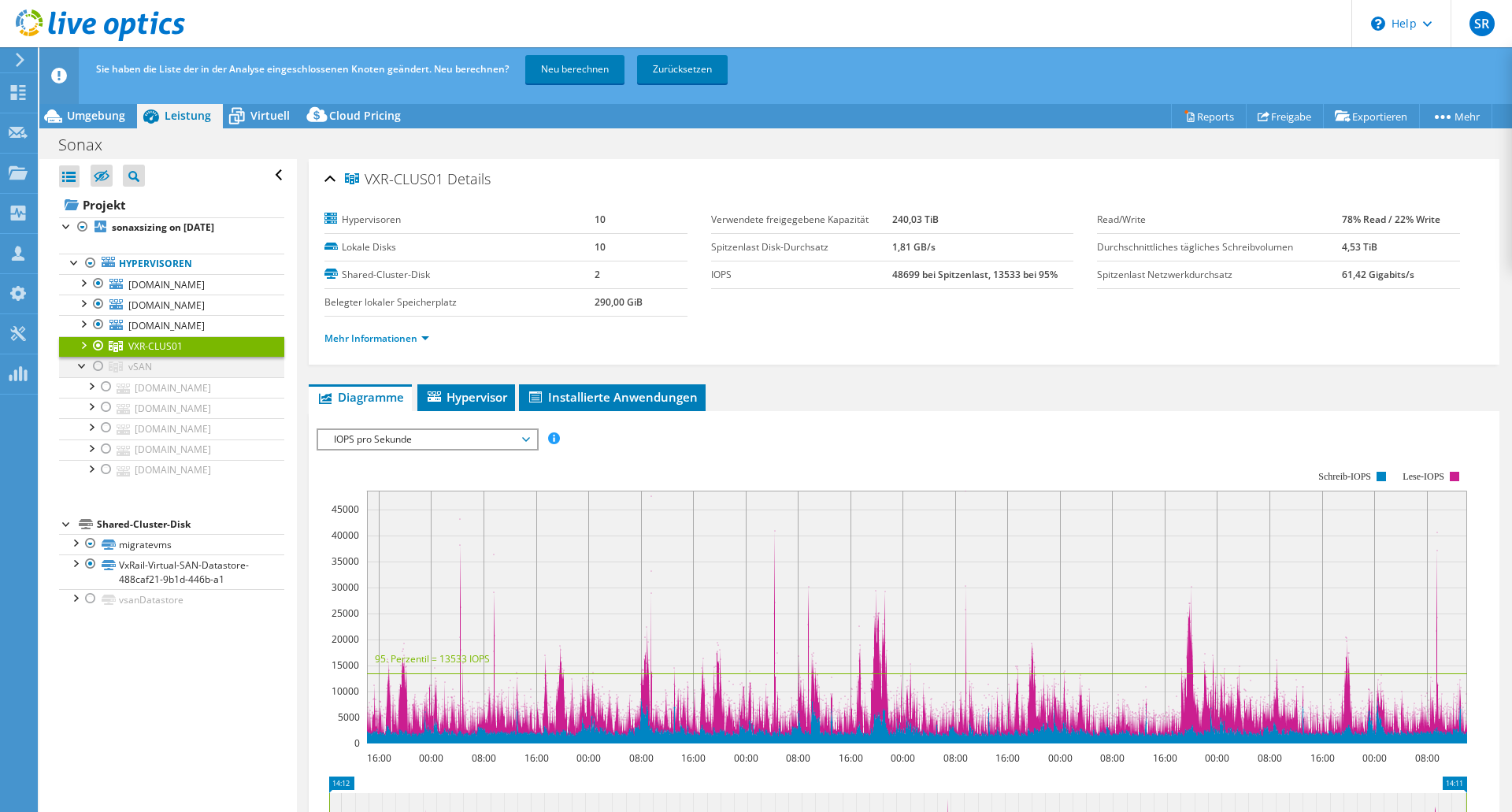
click at [95, 361] on div at bounding box center [98, 366] width 15 height 19
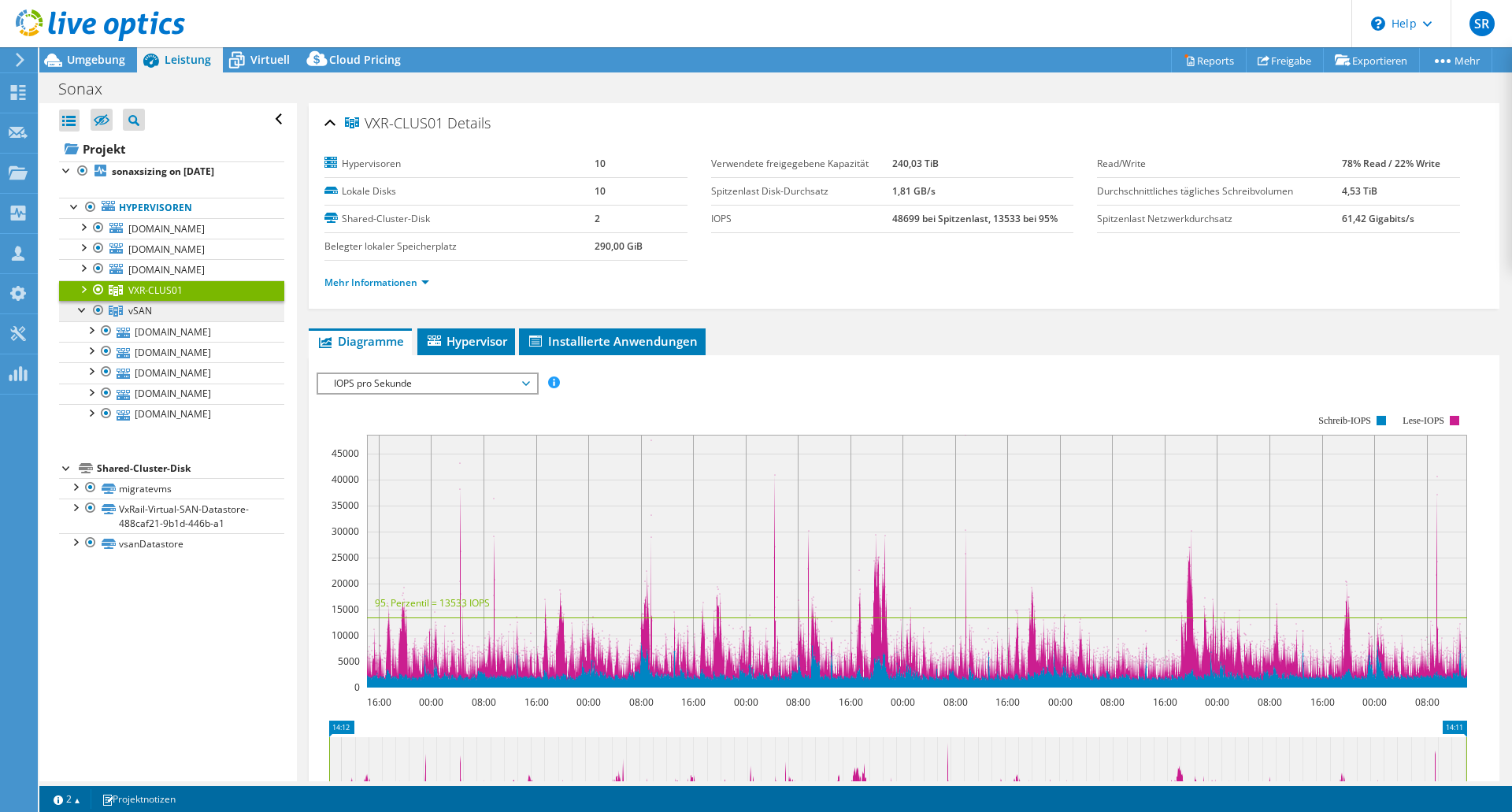
click at [140, 306] on span "vSAN" at bounding box center [140, 311] width 23 height 14
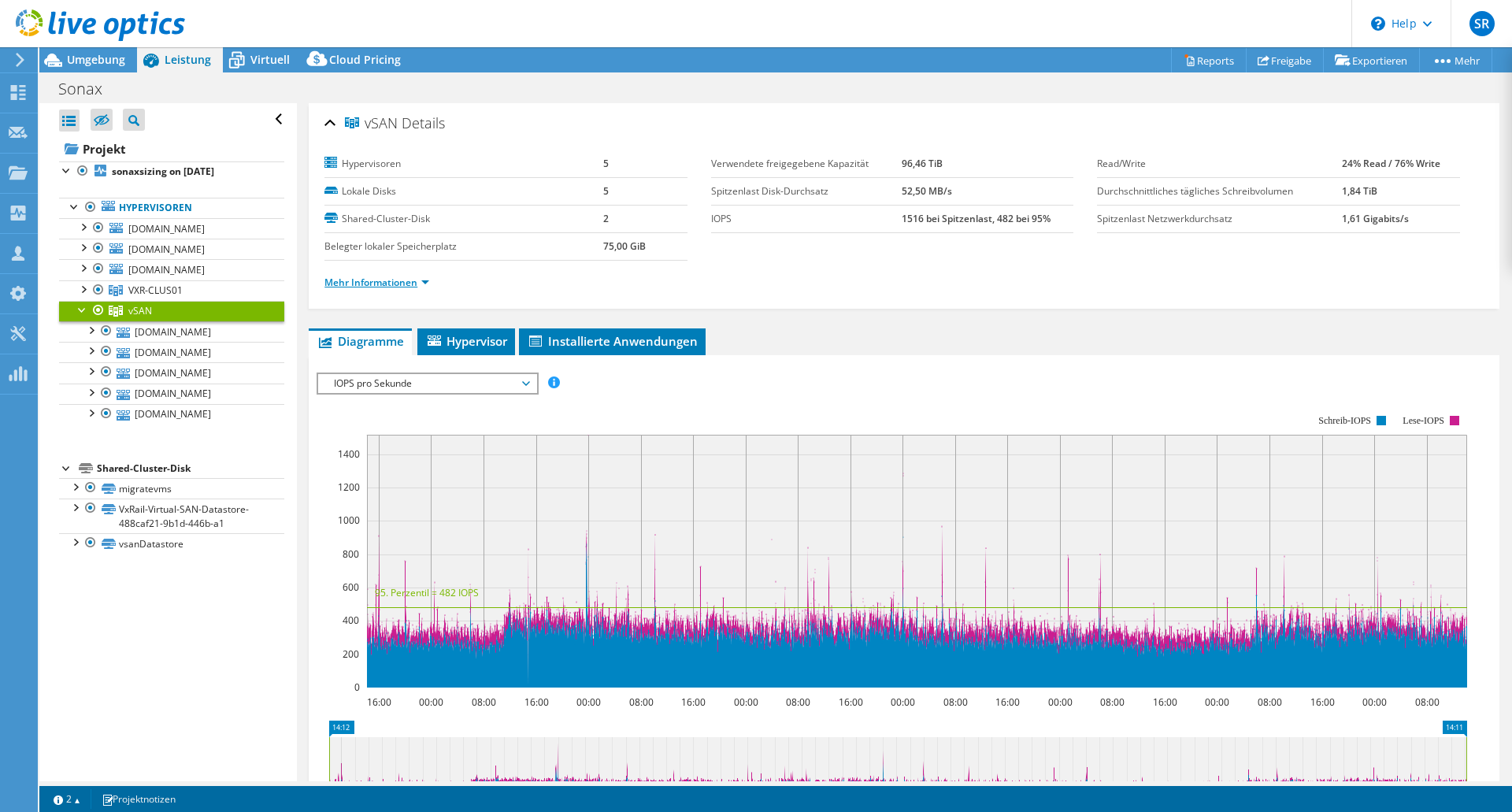
click at [356, 278] on link "Mehr Informationen" at bounding box center [376, 282] width 104 height 14
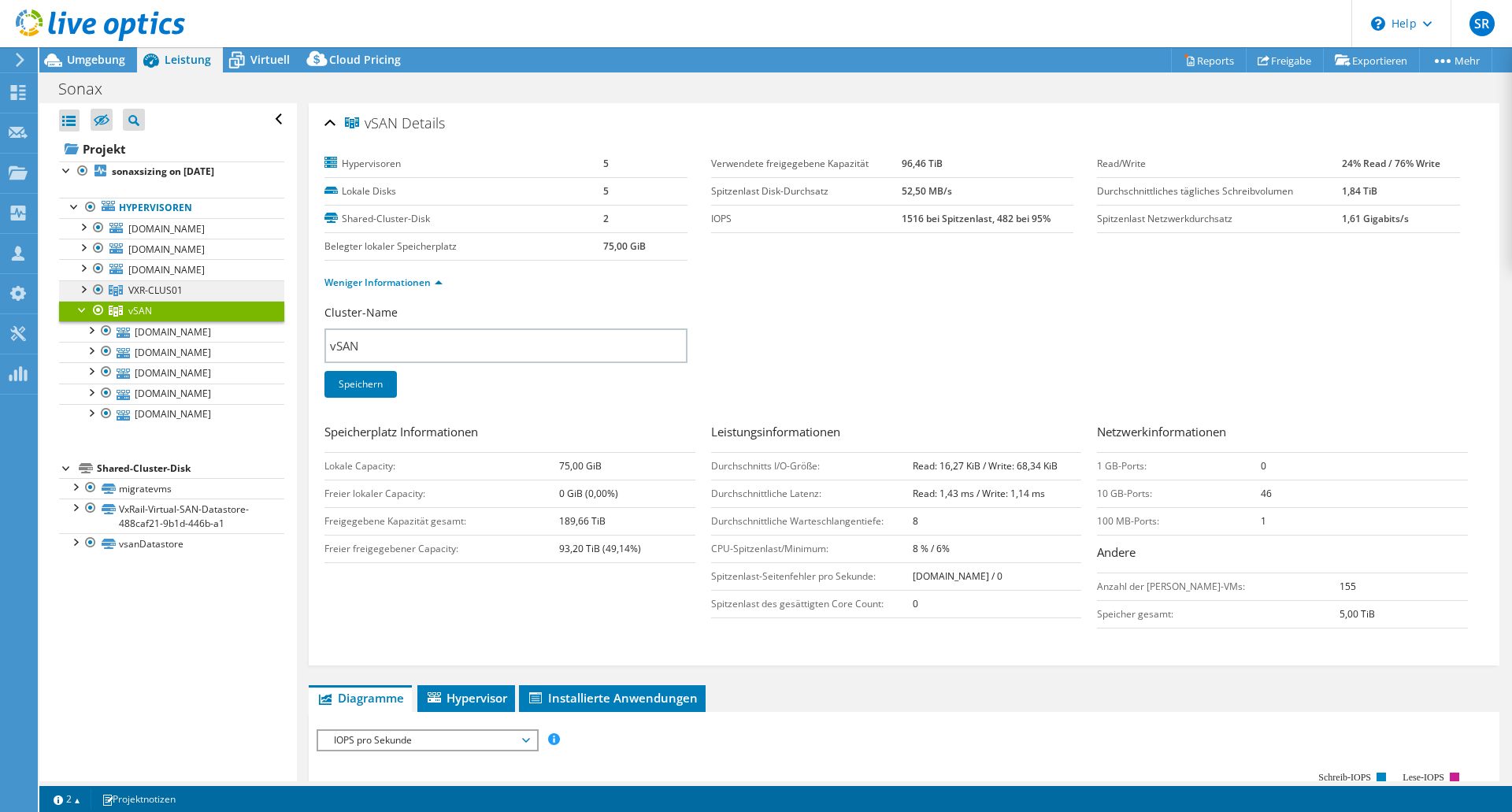
click at [214, 290] on link "VXR-CLUS01" at bounding box center [172, 290] width 225 height 20
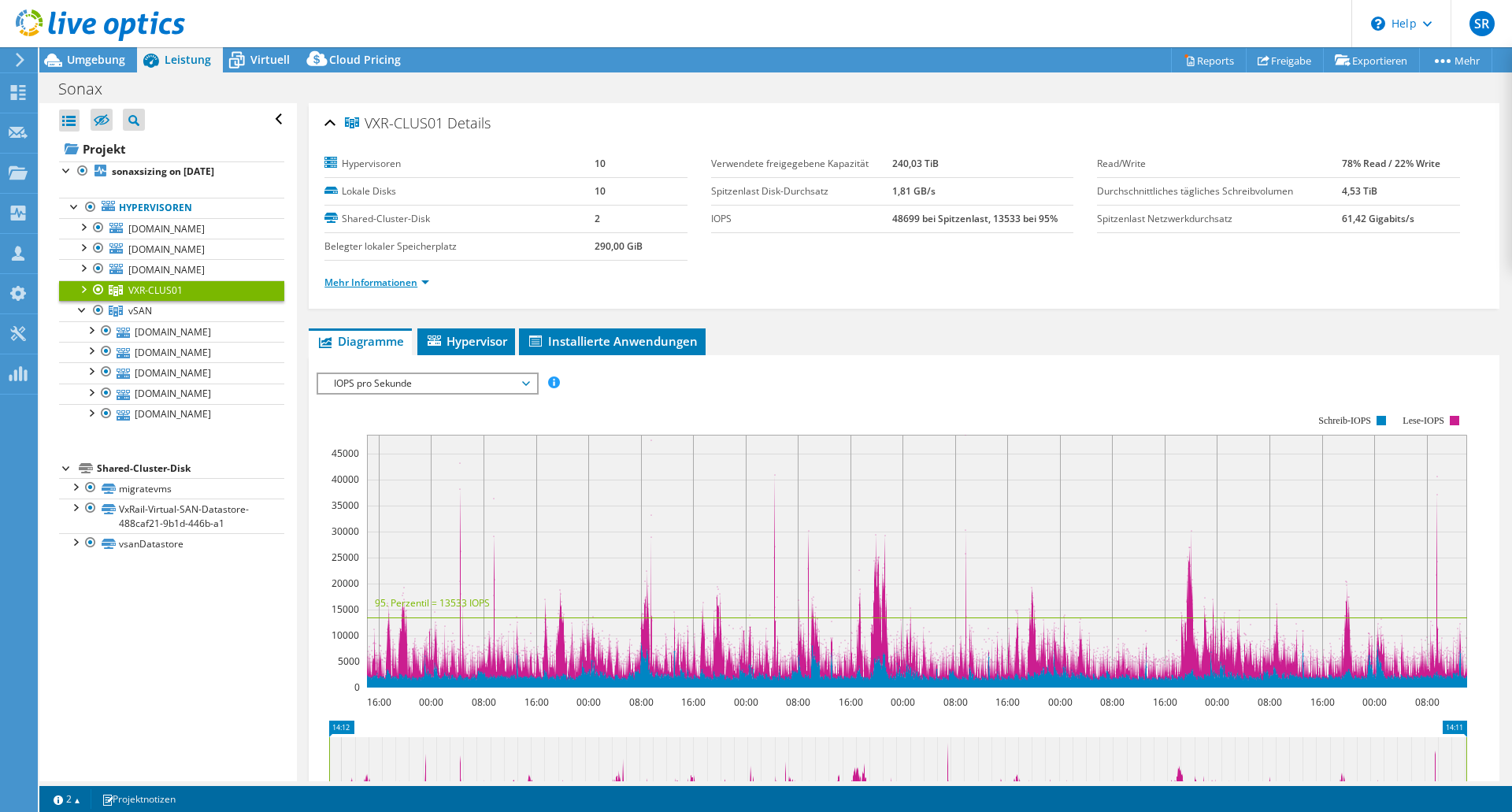
click at [412, 281] on link "Mehr Informationen" at bounding box center [376, 282] width 104 height 14
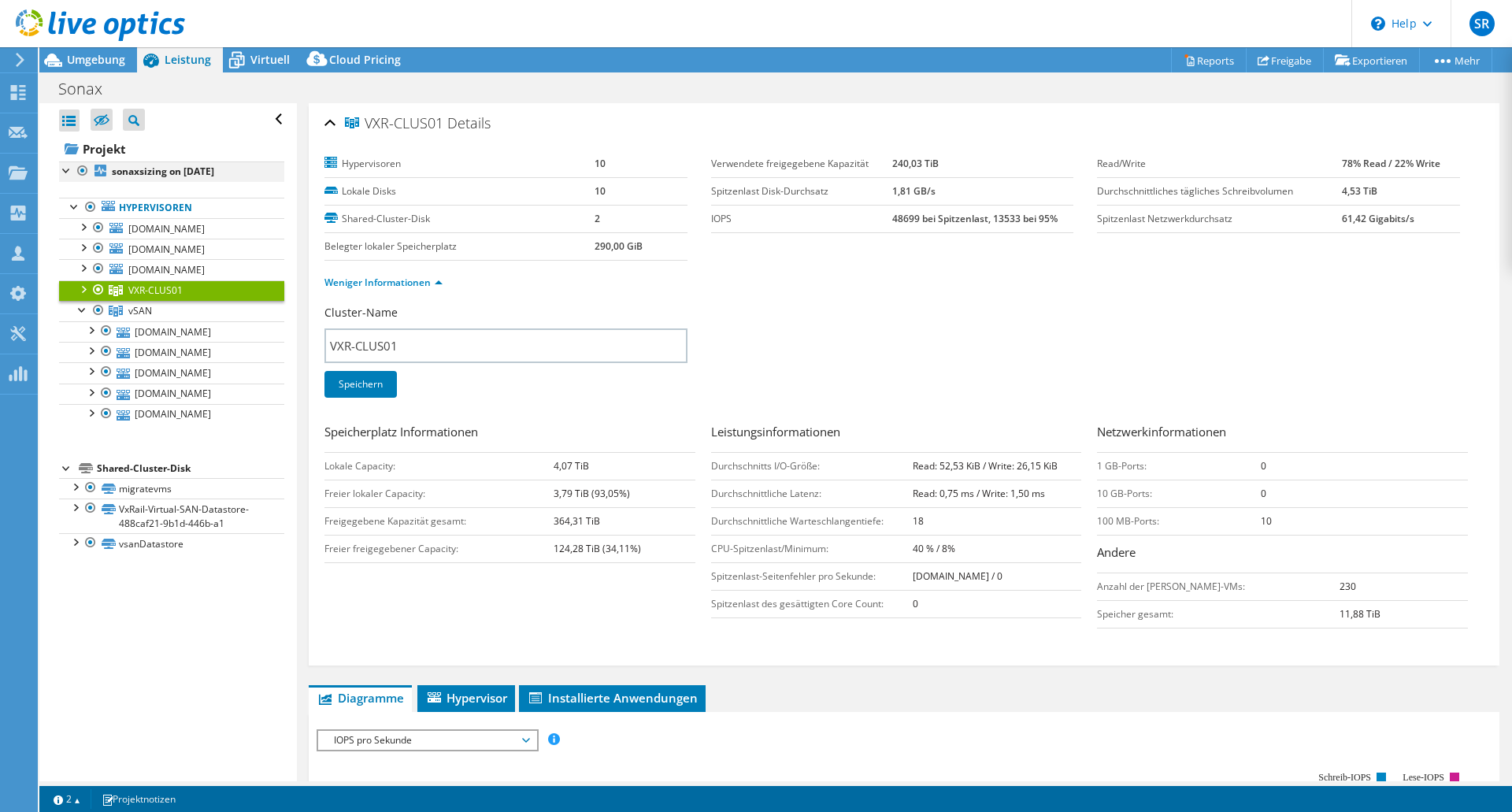
click at [87, 169] on div at bounding box center [82, 171] width 15 height 19
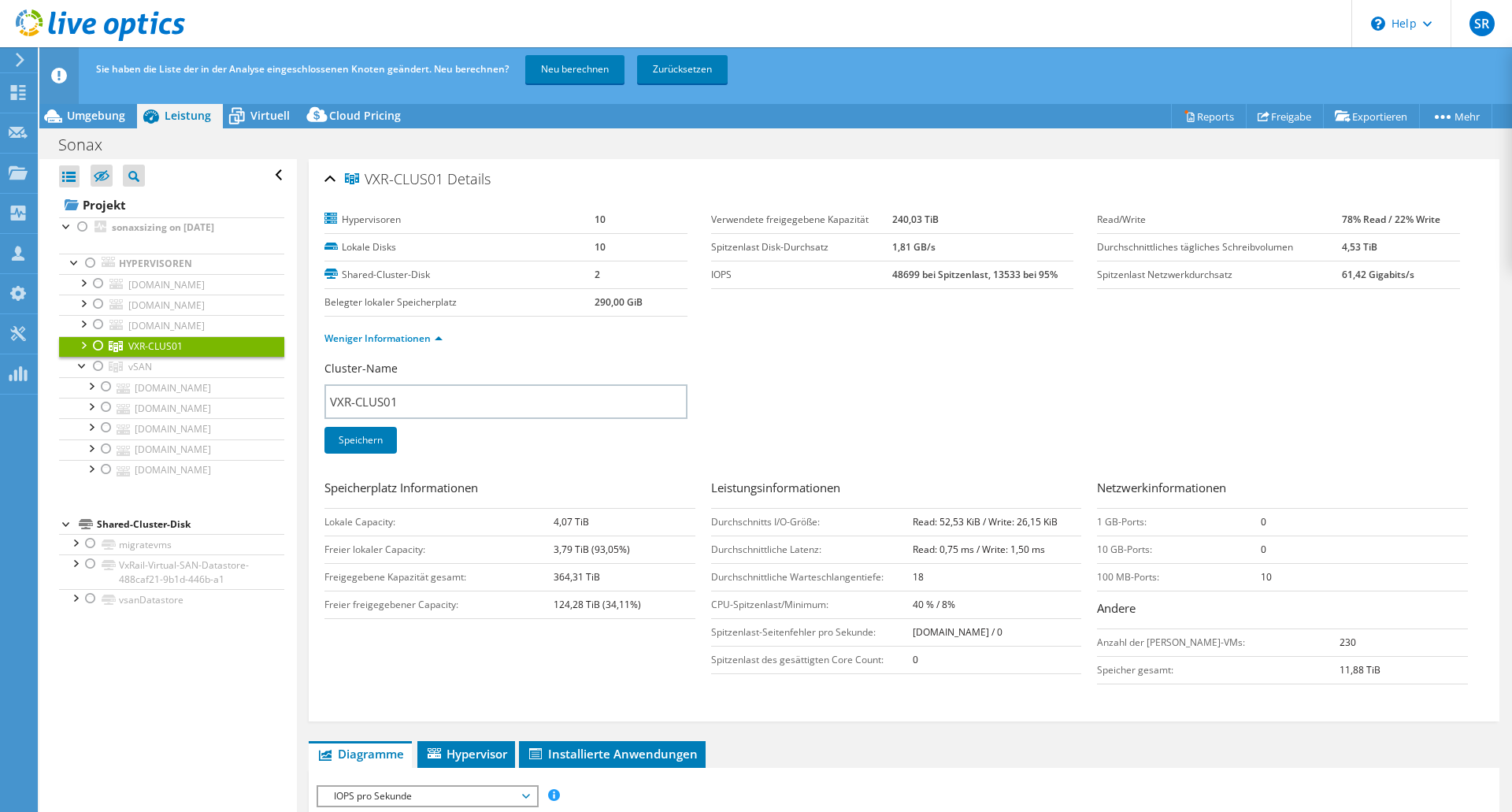
click at [98, 342] on div at bounding box center [98, 345] width 15 height 19
click at [554, 70] on link "Neu berechnen" at bounding box center [574, 69] width 100 height 28
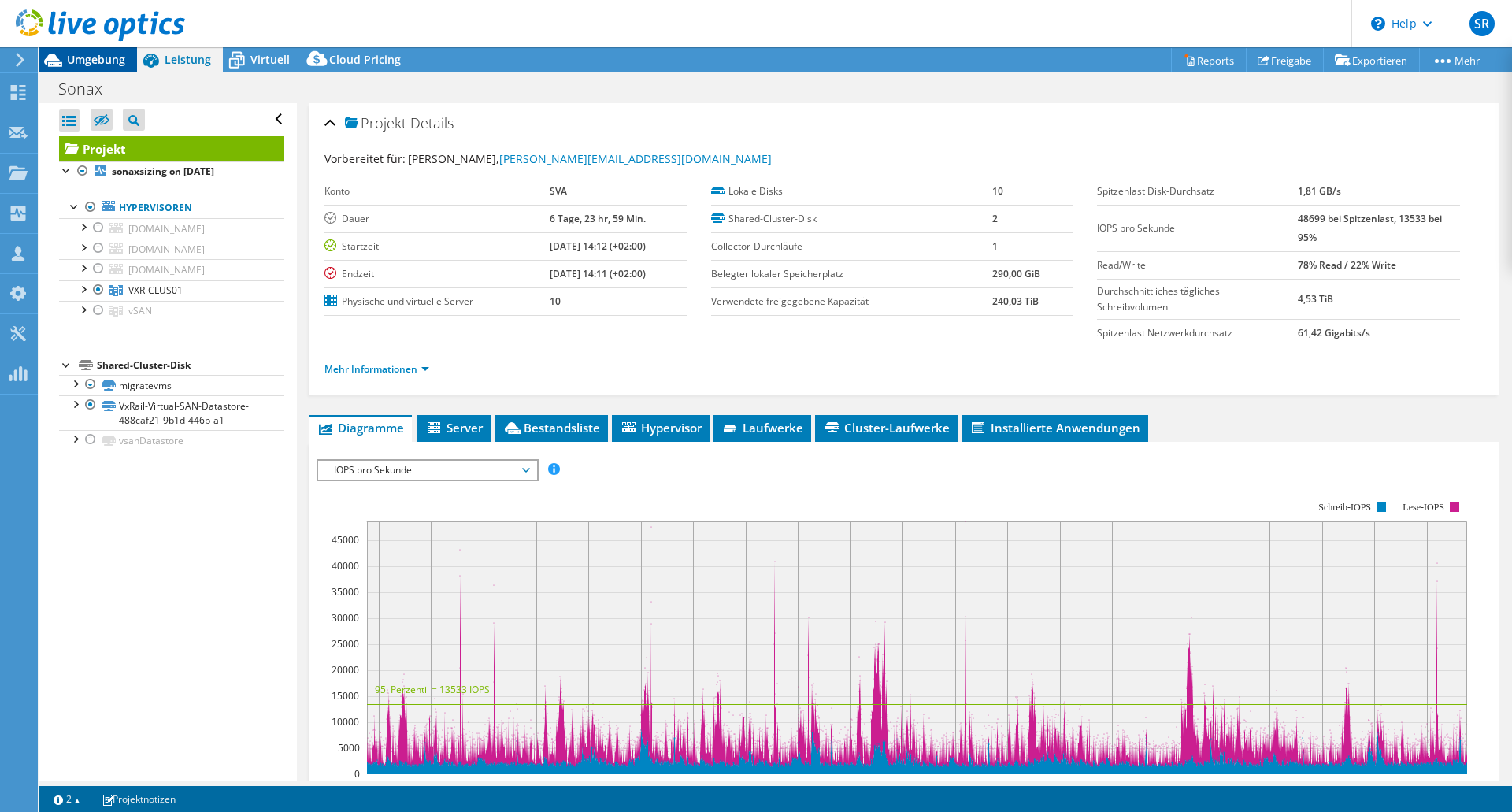
click at [80, 58] on span "Umgebung" at bounding box center [96, 59] width 58 height 15
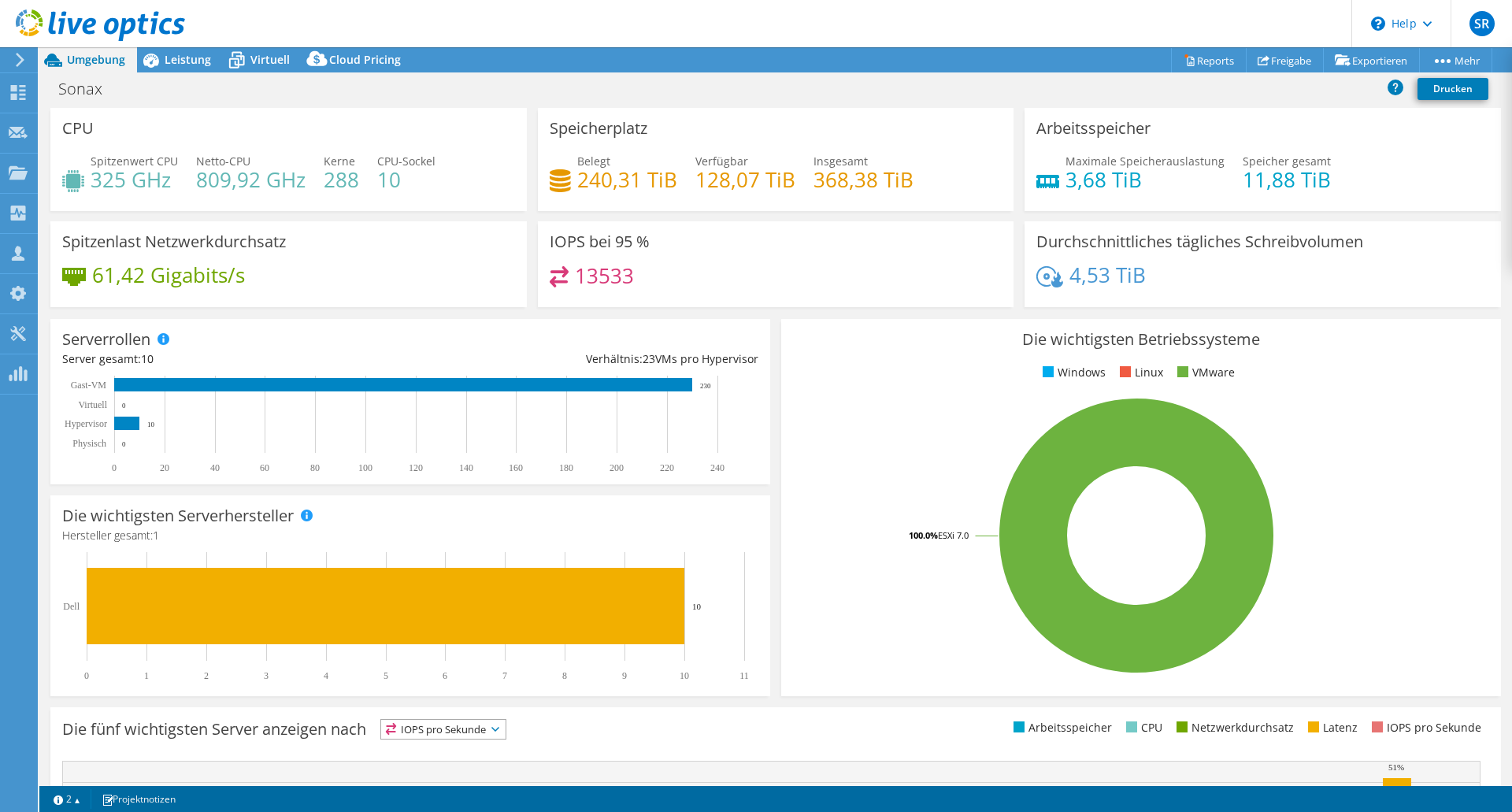
select select "USD"
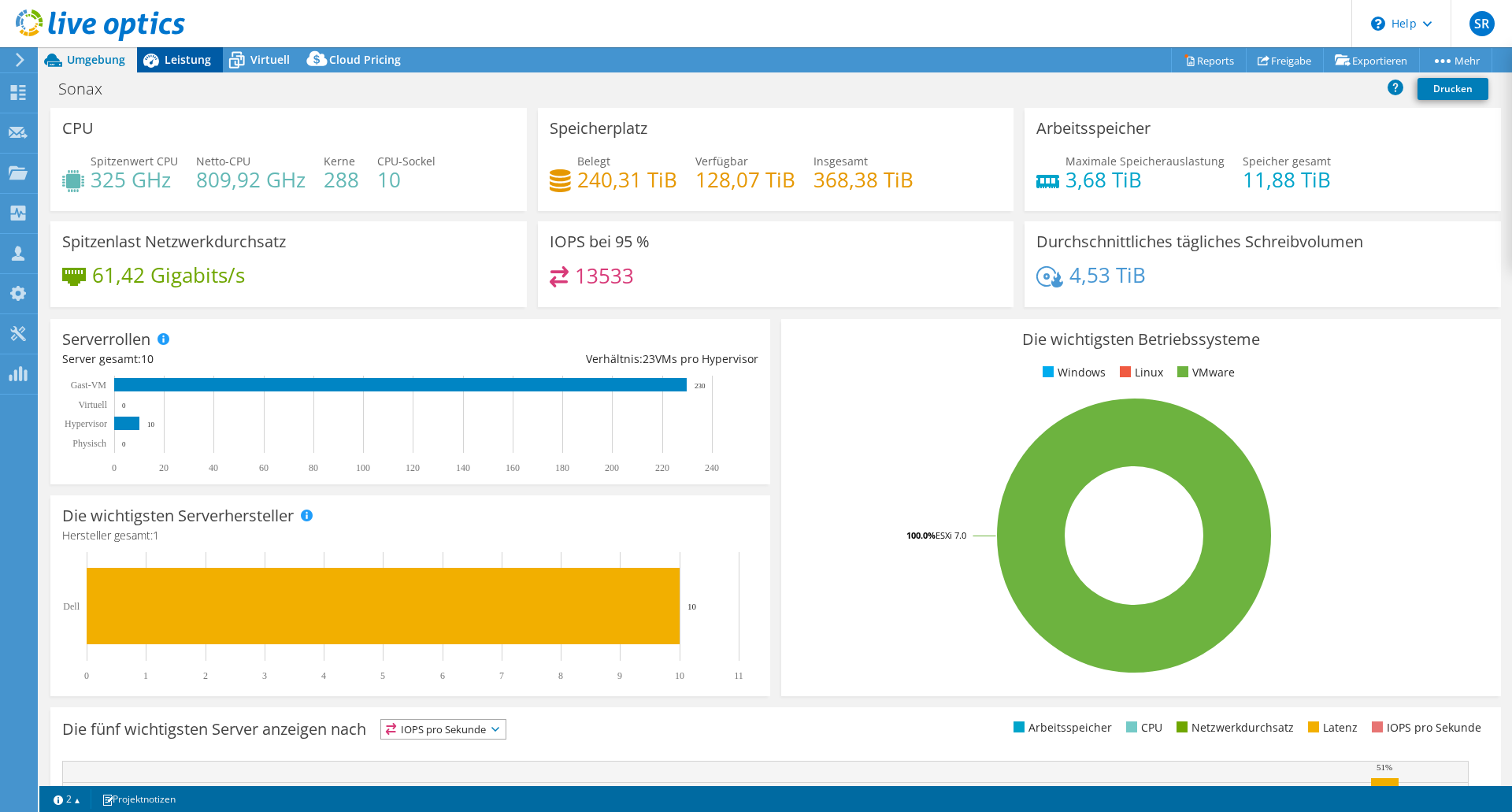
click at [184, 66] on span "Leistung" at bounding box center [187, 59] width 46 height 15
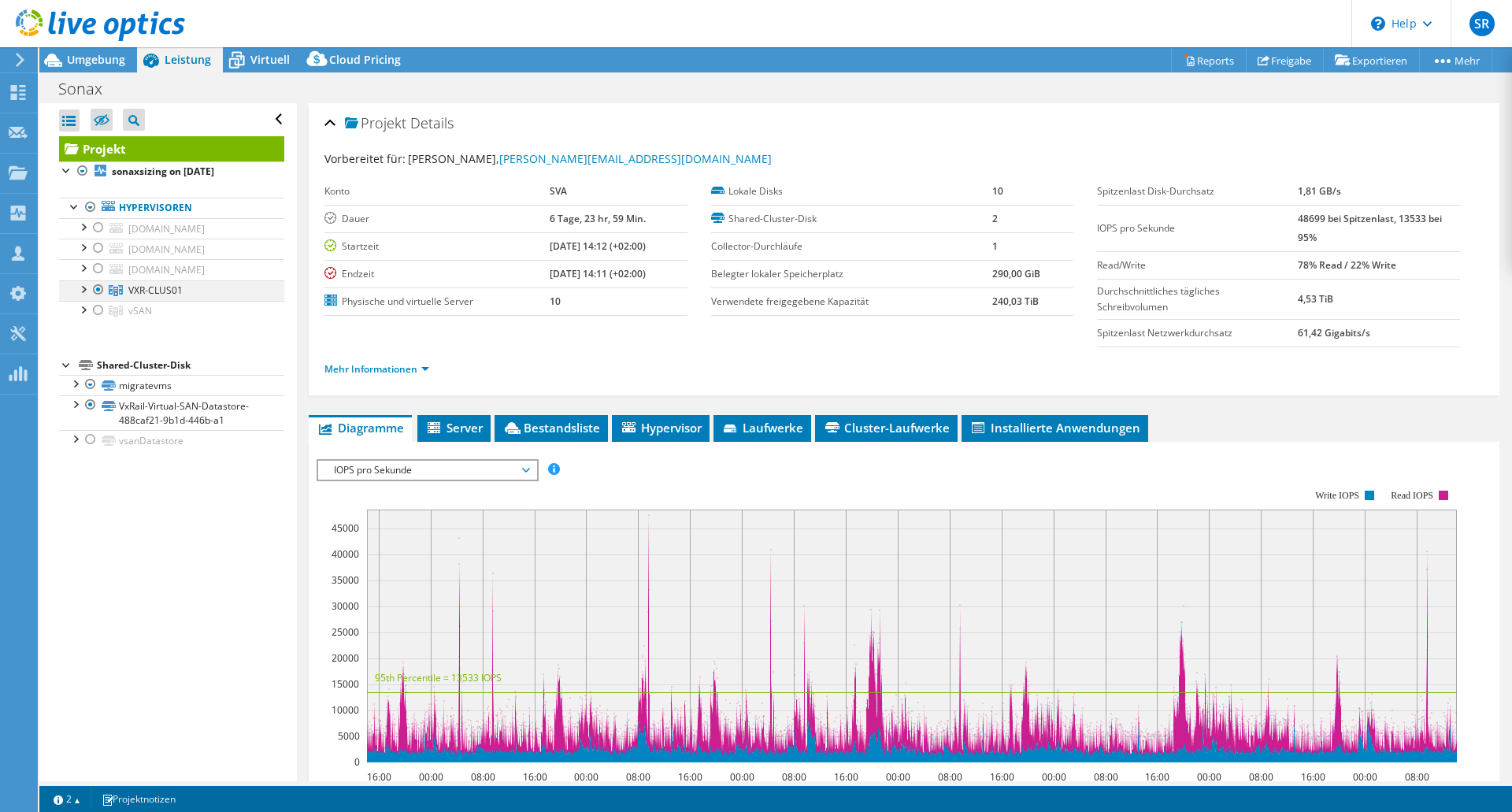
click at [95, 287] on div at bounding box center [98, 290] width 15 height 19
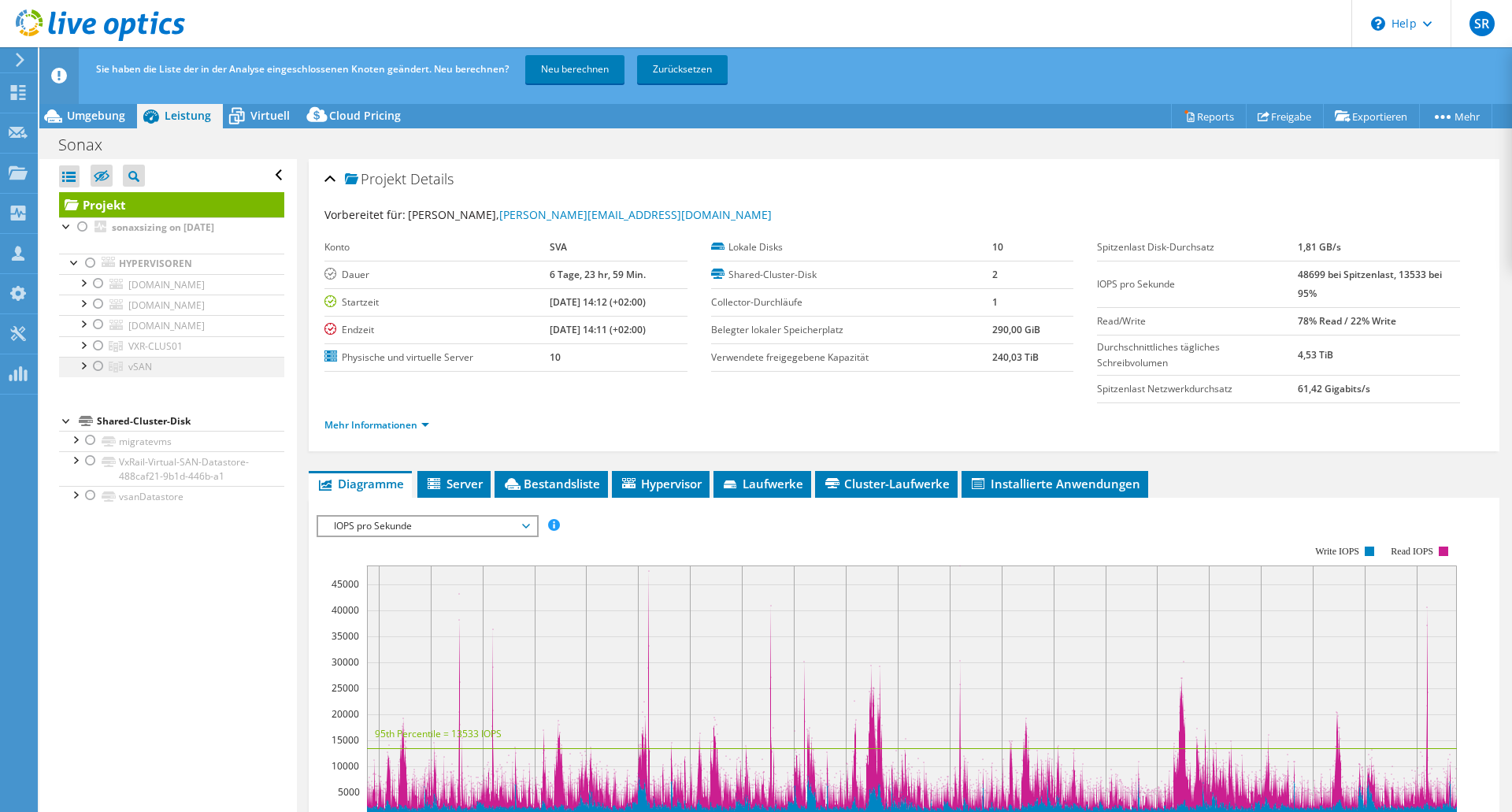
click at [99, 363] on div at bounding box center [98, 366] width 15 height 19
click at [548, 72] on link "Neu berechnen" at bounding box center [574, 69] width 100 height 28
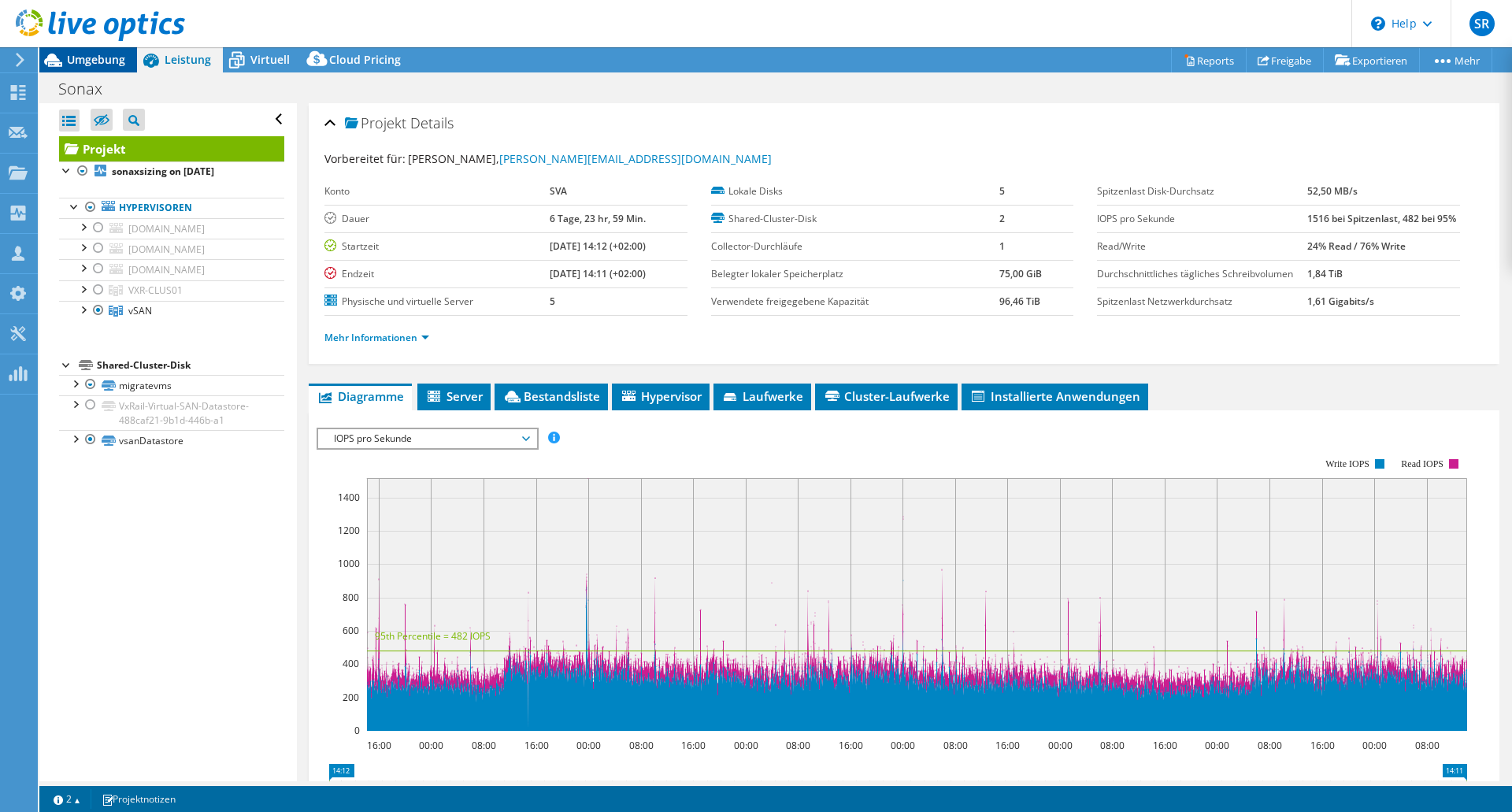
click at [94, 62] on span "Umgebung" at bounding box center [96, 59] width 58 height 15
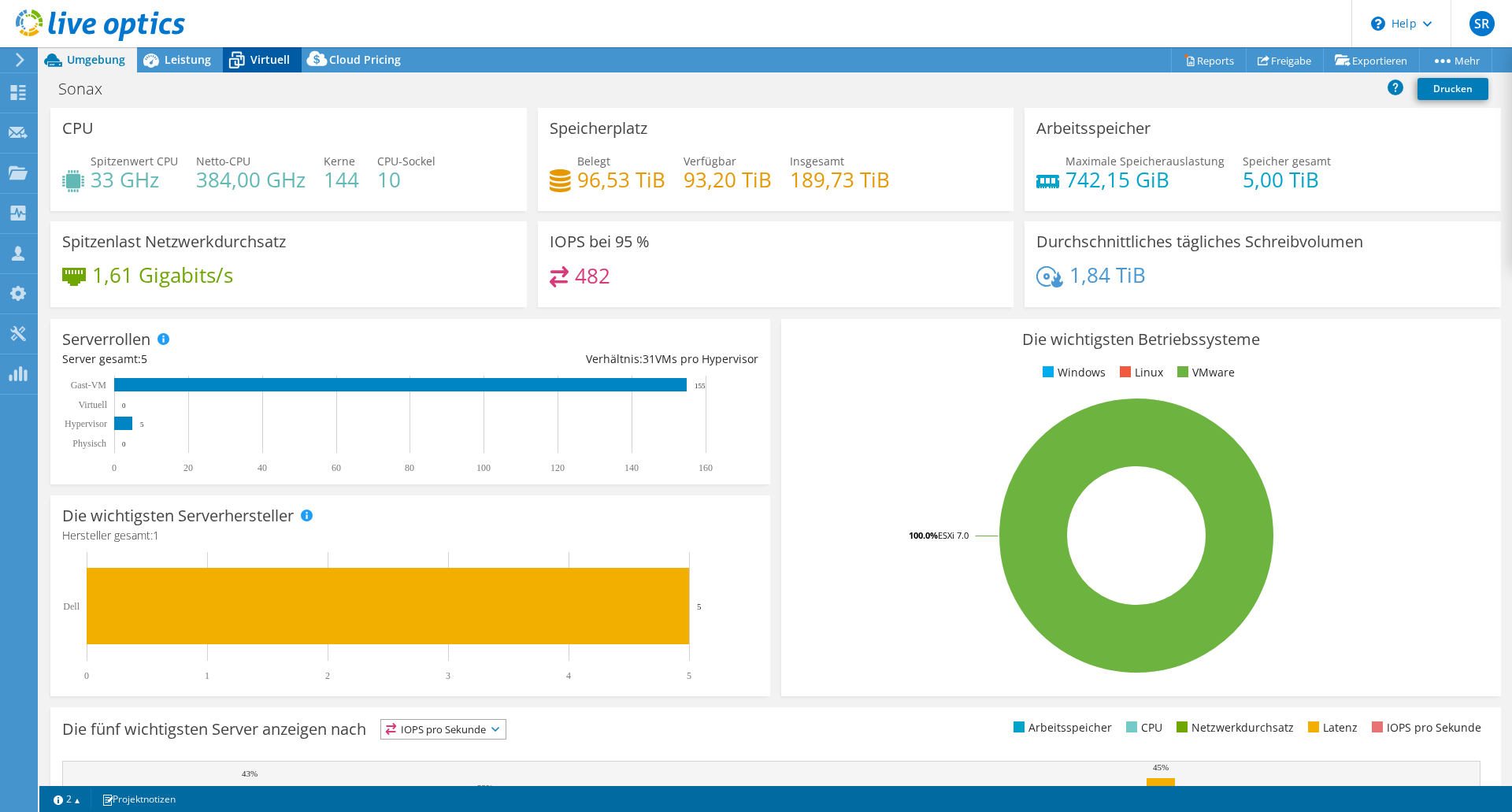
click at [263, 66] on span "Virtuell" at bounding box center [270, 59] width 40 height 15
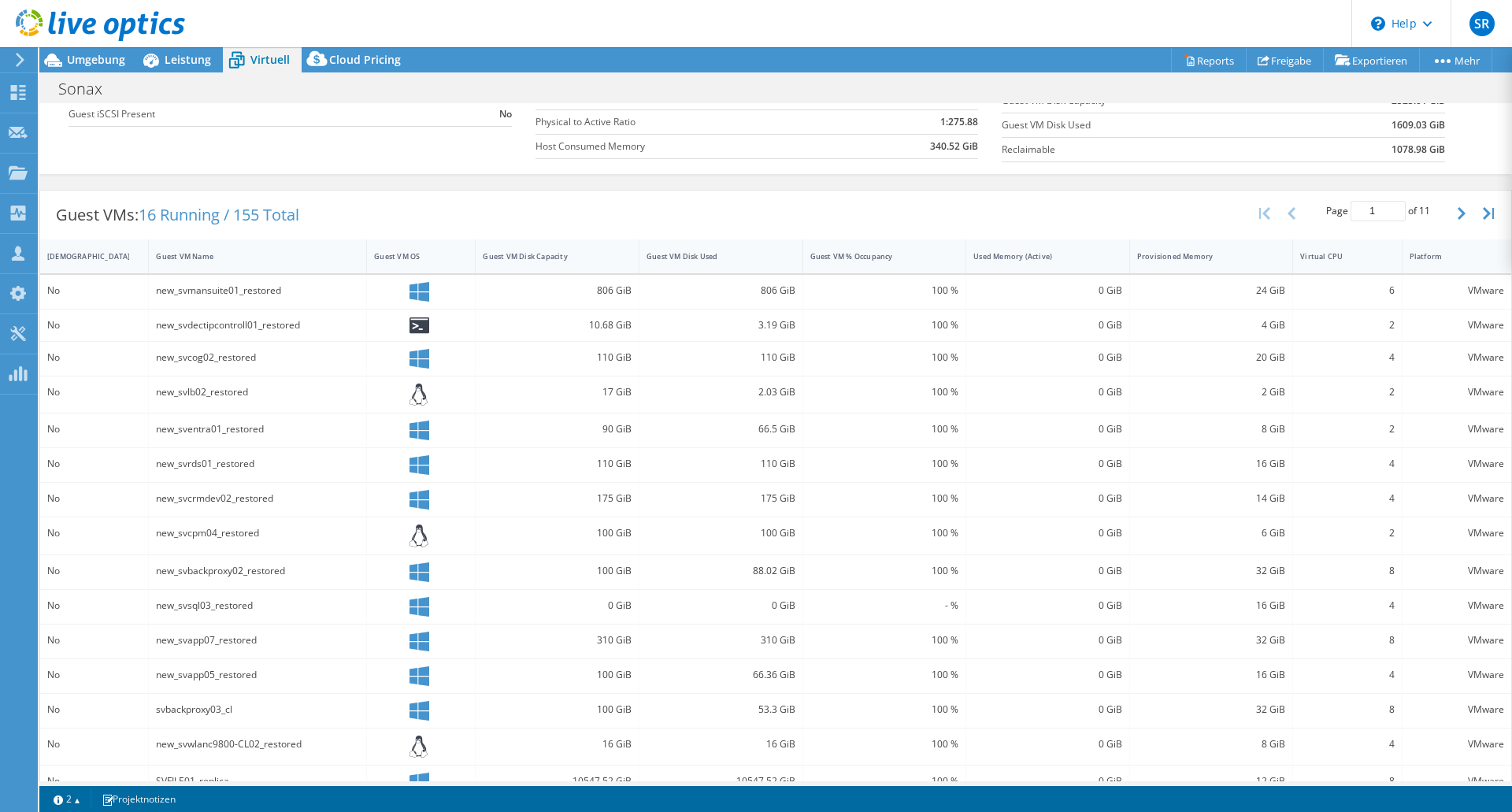
scroll to position [243, 0]
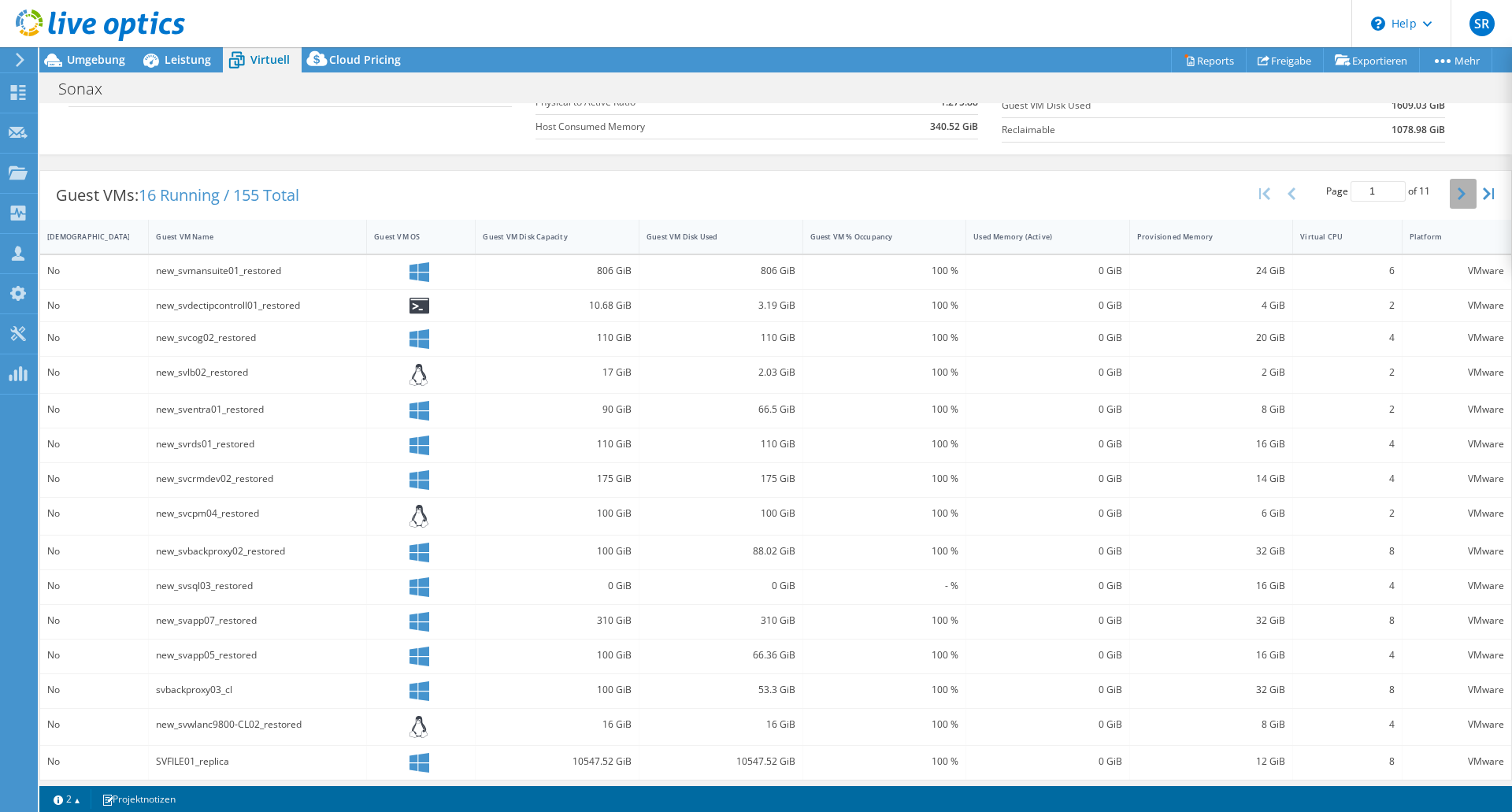
click at [1450, 189] on button "button" at bounding box center [1463, 193] width 27 height 30
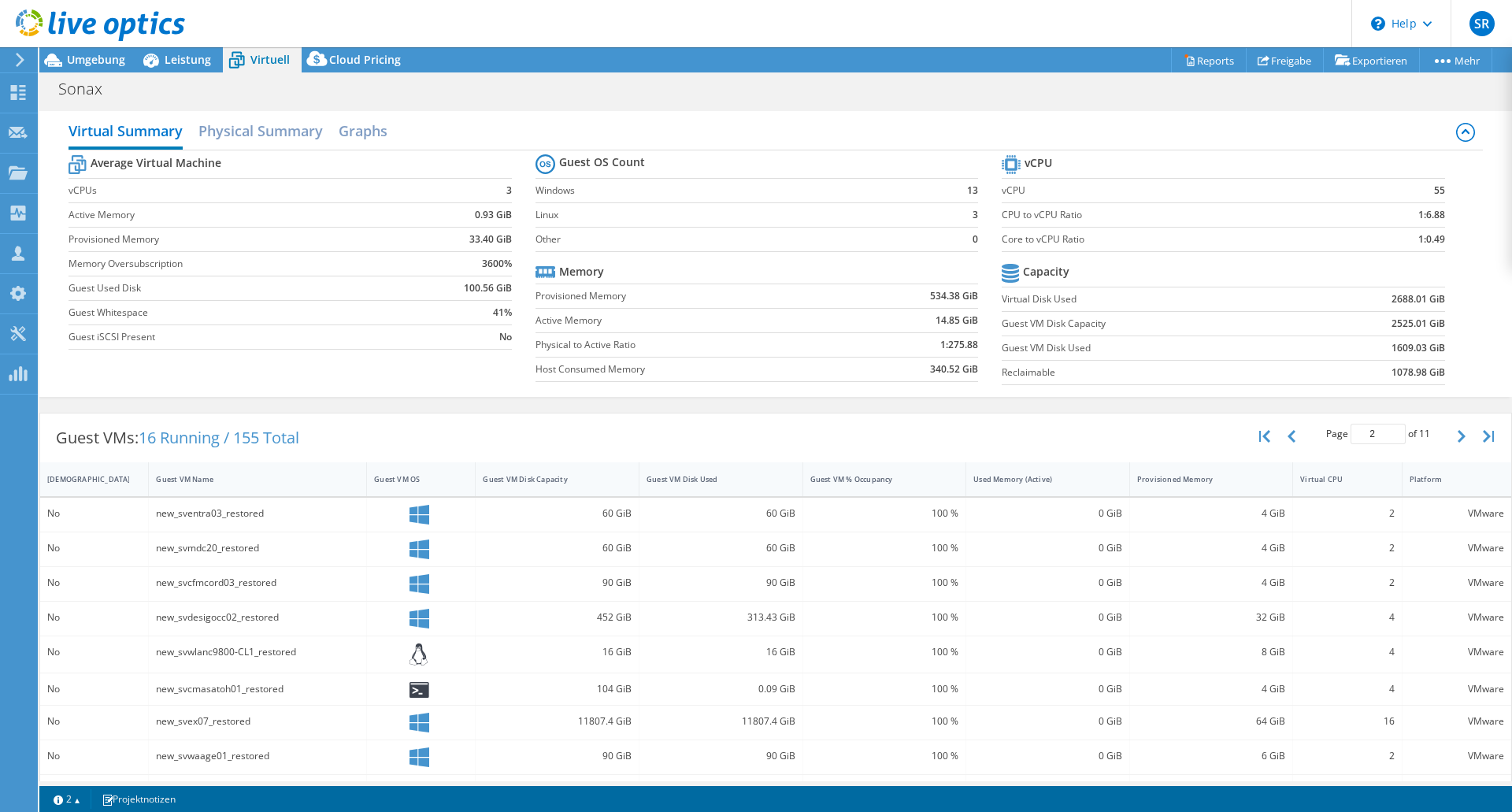
scroll to position [239, 0]
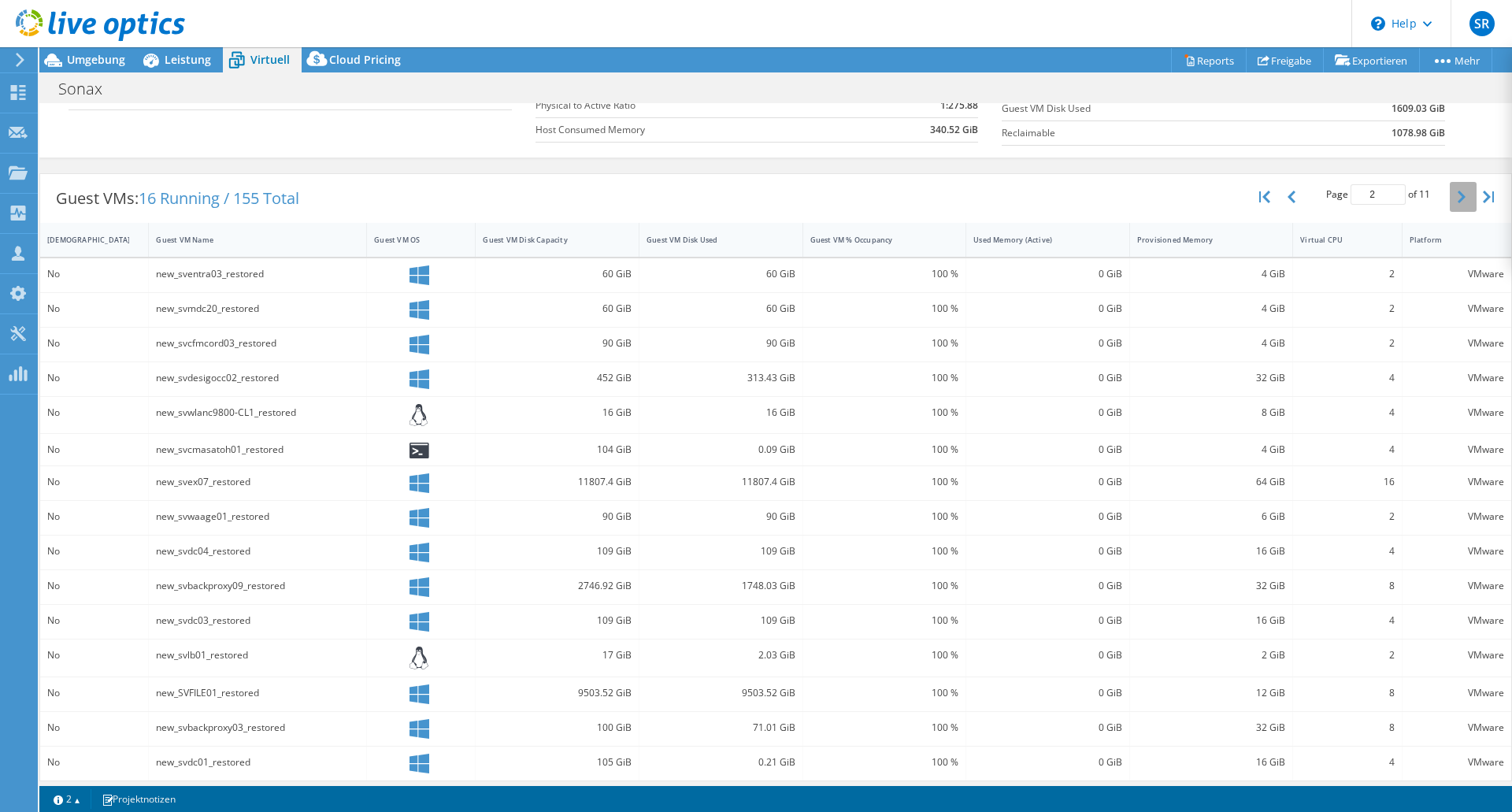
click at [1450, 195] on button "button" at bounding box center [1463, 197] width 27 height 30
type input "3"
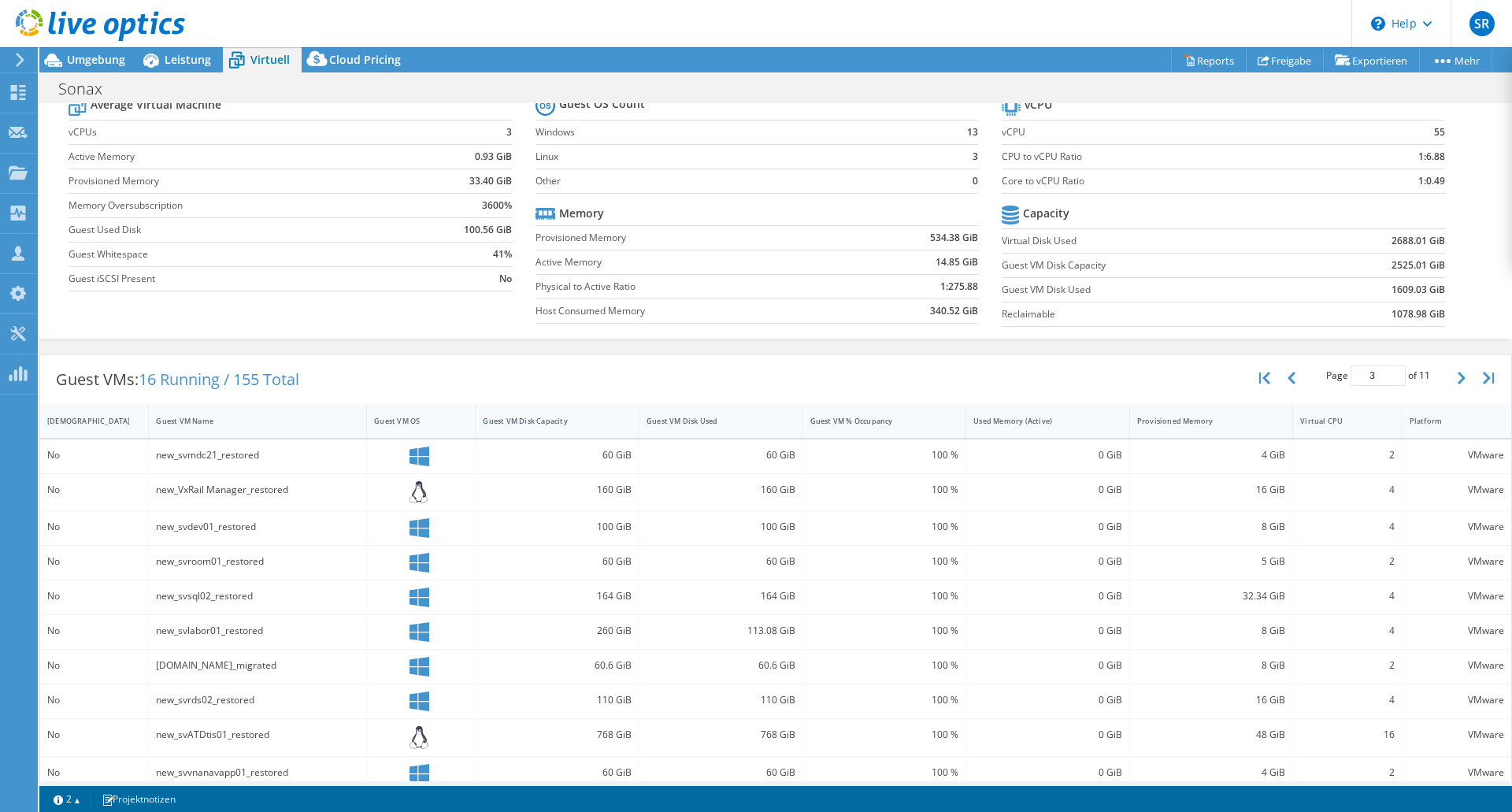
scroll to position [0, 0]
